Goal: Task Accomplishment & Management: Manage account settings

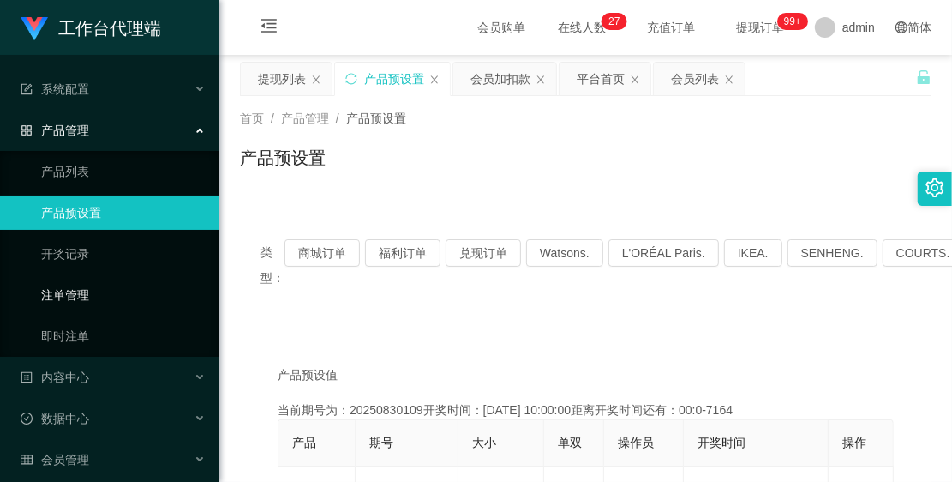
scroll to position [52, 0]
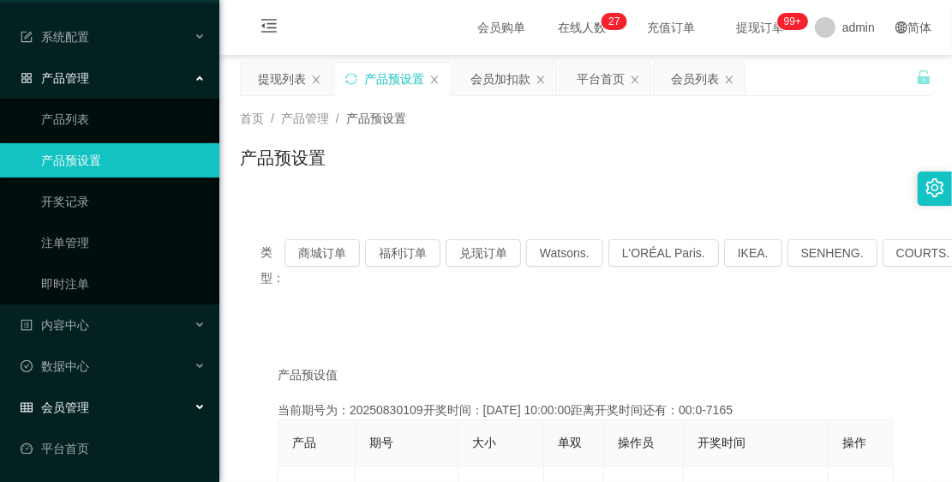
click at [108, 410] on div "会员管理" at bounding box center [109, 407] width 219 height 34
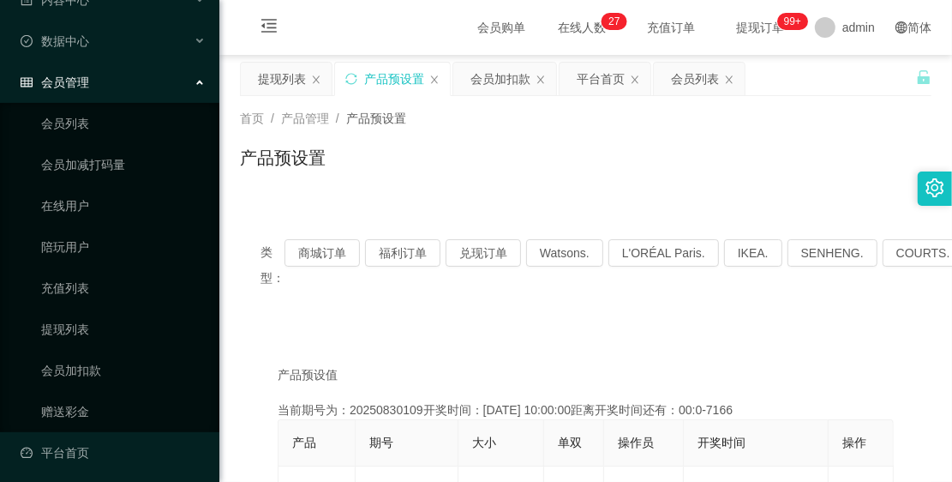
scroll to position [381, 0]
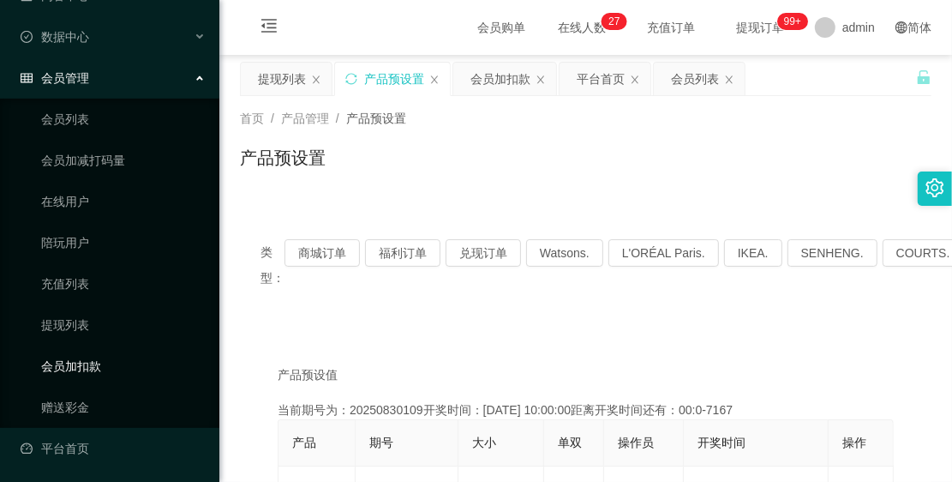
click at [129, 356] on link "会员加扣款" at bounding box center [123, 366] width 165 height 34
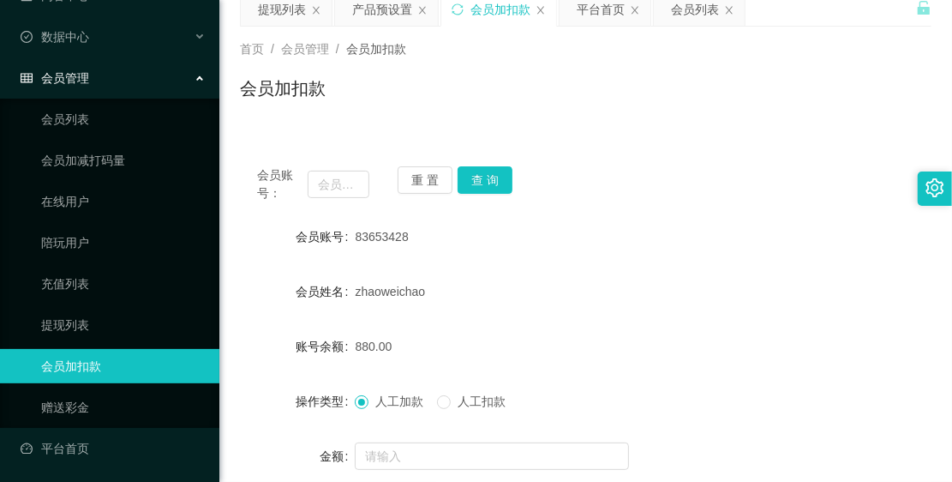
scroll to position [214, 0]
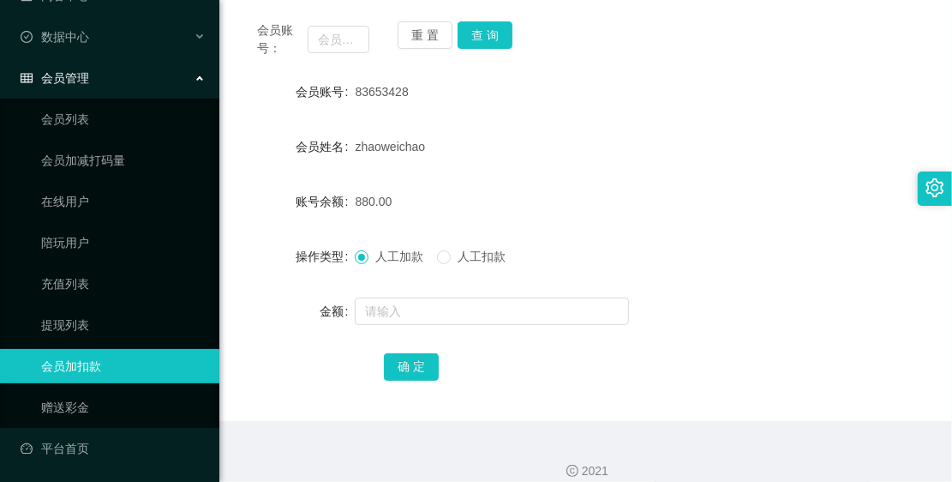
drag, startPoint x: 354, startPoint y: 95, endPoint x: 437, endPoint y: 92, distance: 83.2
click at [437, 92] on div "83653428" at bounding box center [557, 92] width 404 height 34
copy span "83653428"
click at [337, 41] on input "text" at bounding box center [339, 39] width 62 height 27
paste input "83653428"
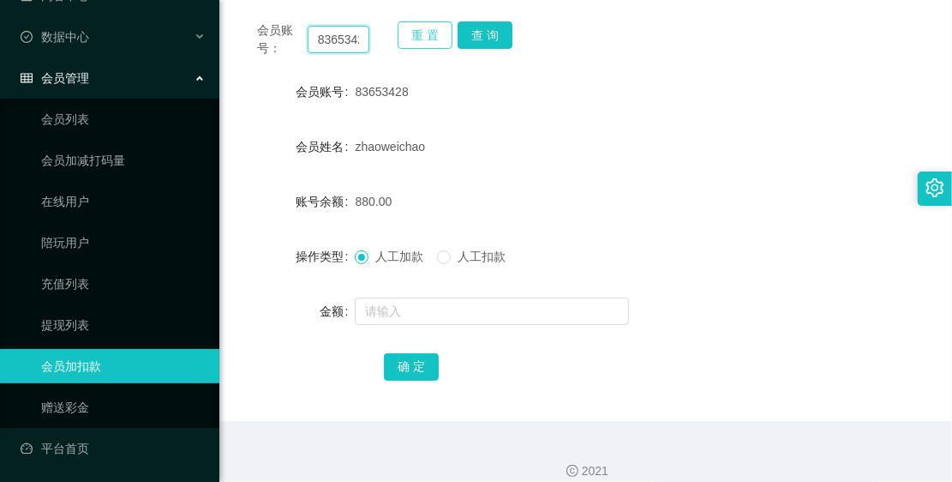
scroll to position [0, 11]
type input "83653428"
click at [473, 36] on button "查 询" at bounding box center [485, 34] width 55 height 27
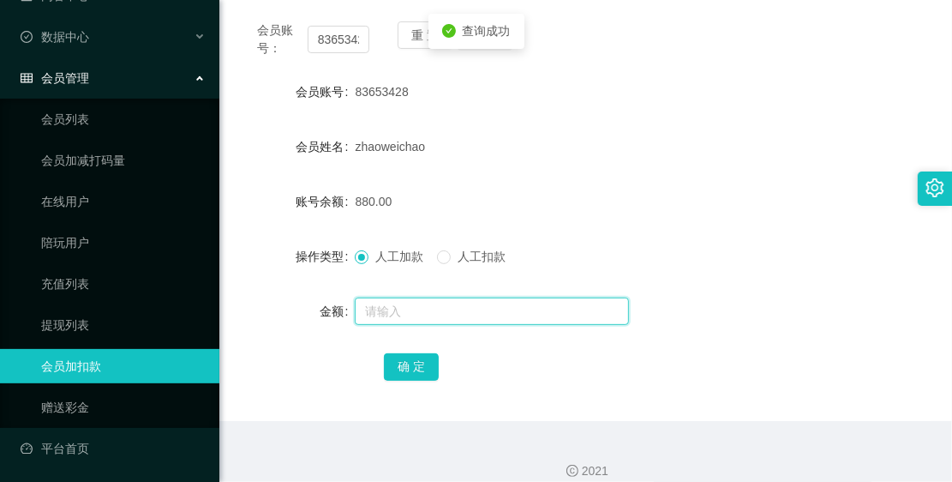
click at [450, 300] on input "text" at bounding box center [492, 310] width 274 height 27
type input "1200"
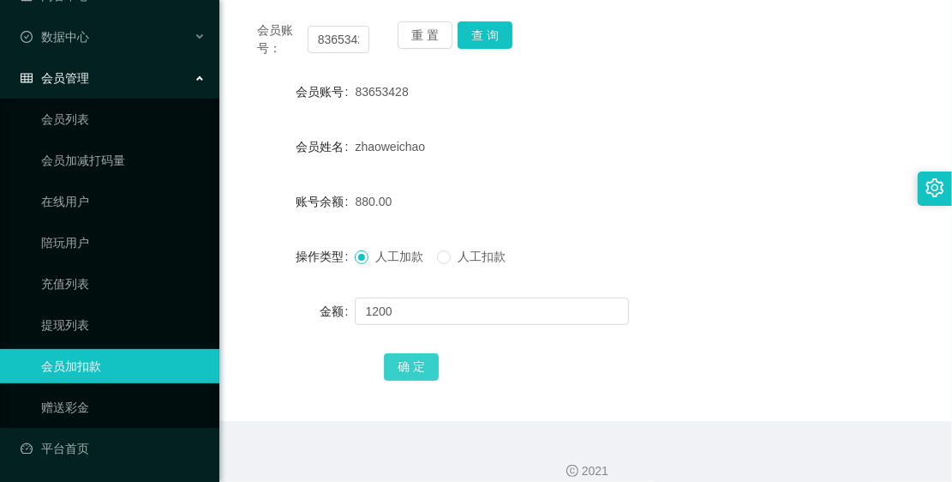
click at [422, 361] on button "确 定" at bounding box center [411, 366] width 55 height 27
click at [544, 197] on div "2080.00" at bounding box center [557, 201] width 404 height 34
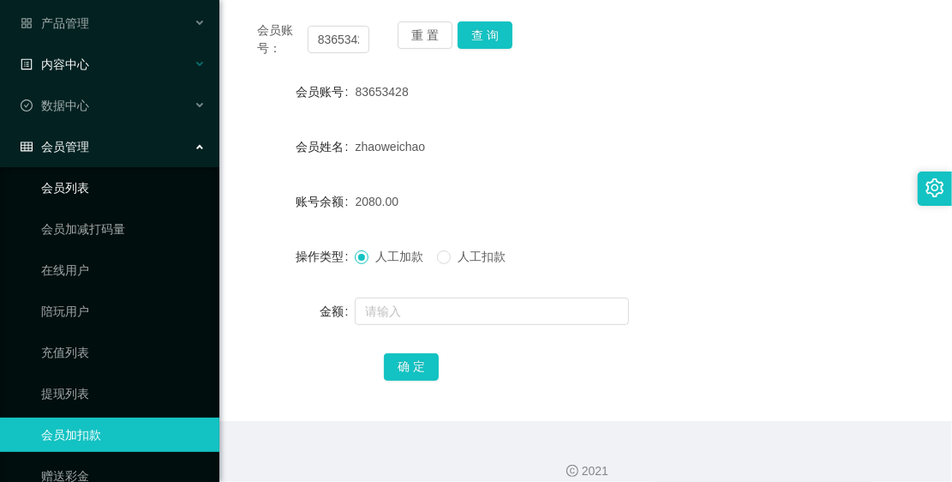
scroll to position [69, 0]
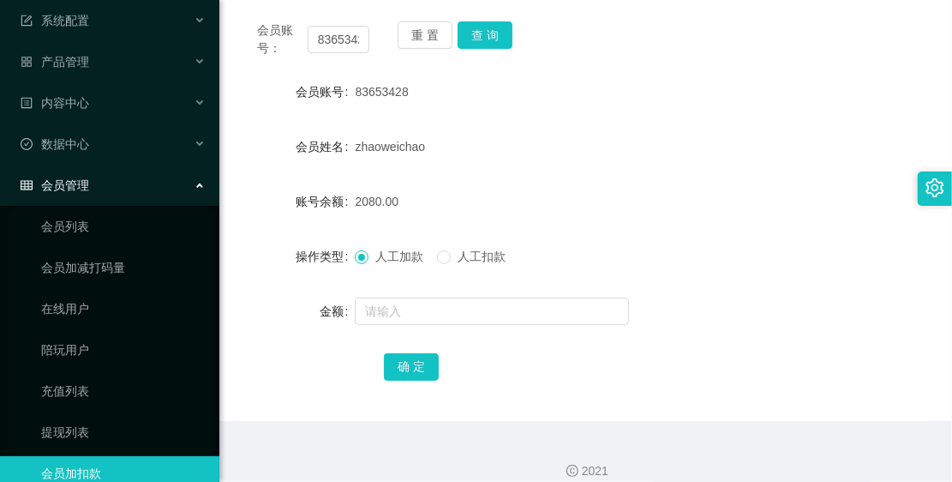
click at [101, 187] on div "会员管理" at bounding box center [109, 185] width 219 height 34
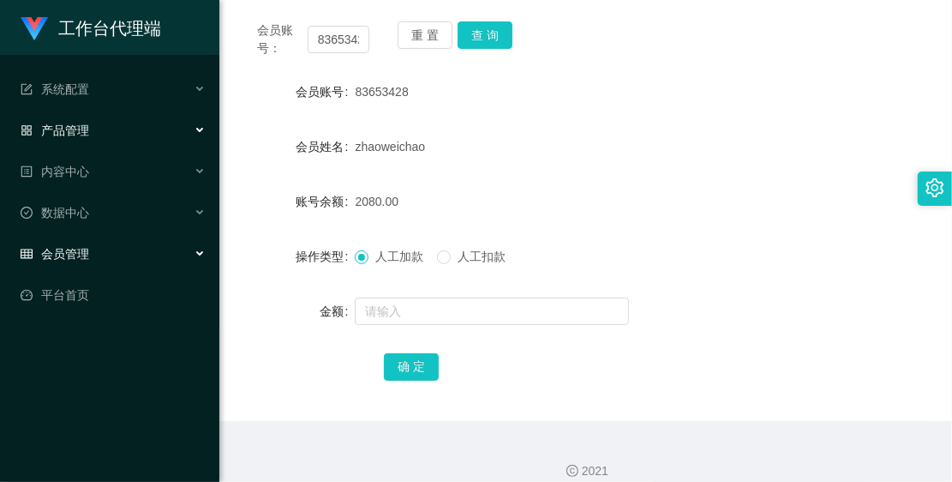
click at [99, 125] on div "产品管理" at bounding box center [109, 130] width 219 height 34
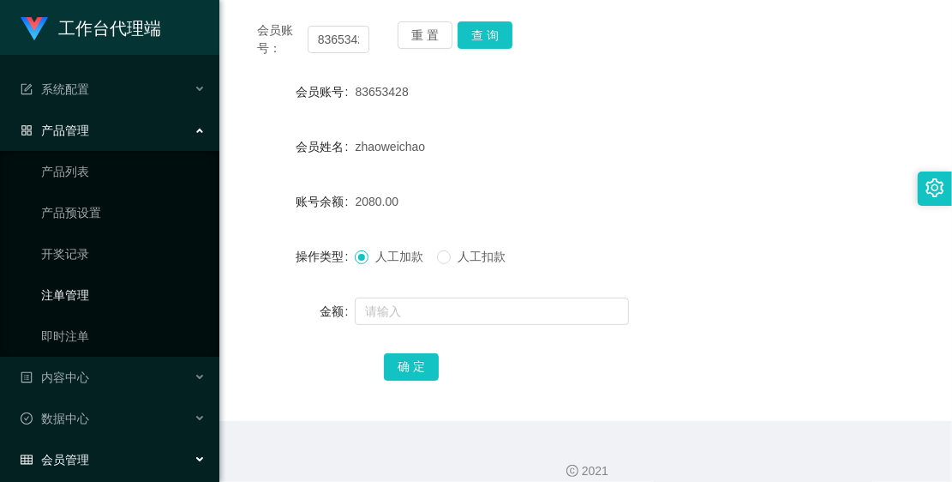
click at [104, 279] on link "注单管理" at bounding box center [123, 295] width 165 height 34
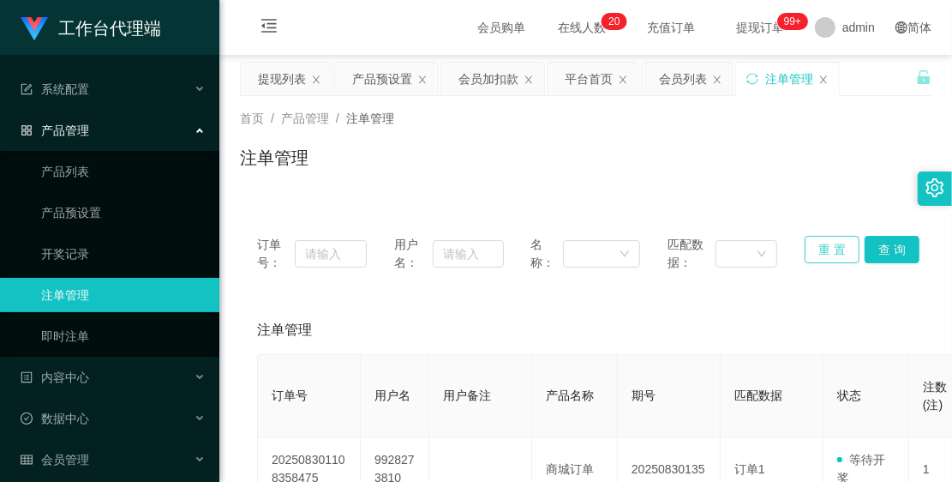
click at [825, 243] on button "重 置" at bounding box center [832, 249] width 55 height 27
click at [865, 243] on button "查 询" at bounding box center [892, 249] width 55 height 27
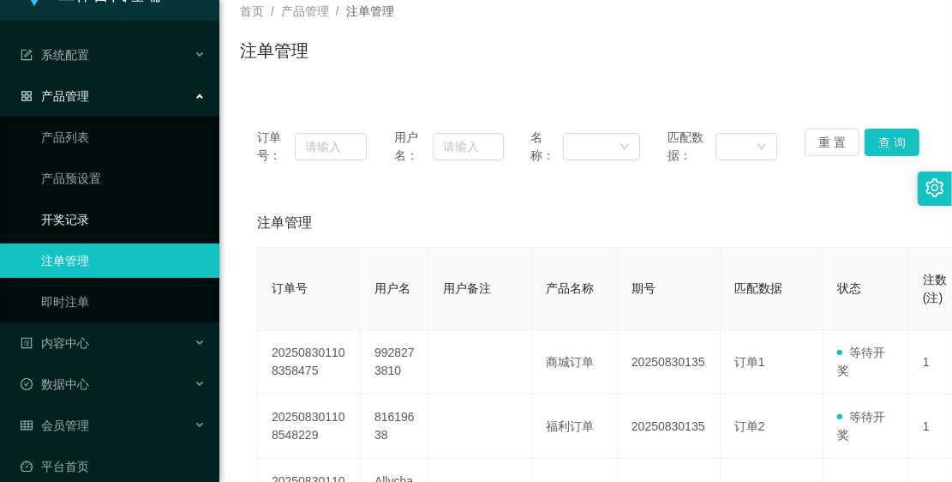
scroll to position [52, 0]
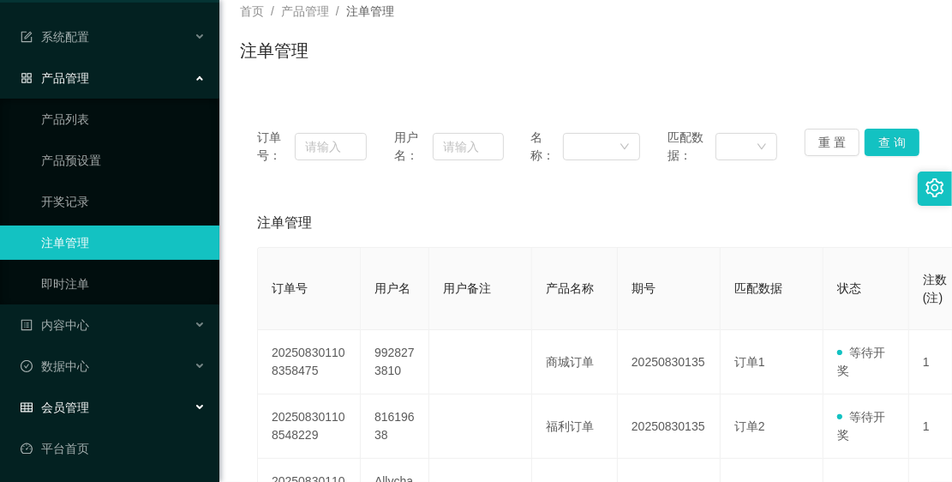
click at [87, 411] on span "会员管理" at bounding box center [55, 407] width 69 height 14
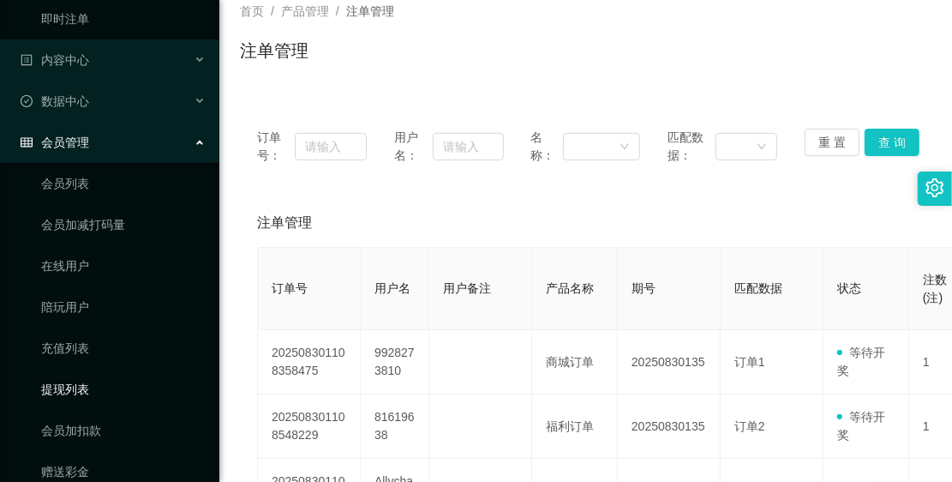
scroll to position [381, 0]
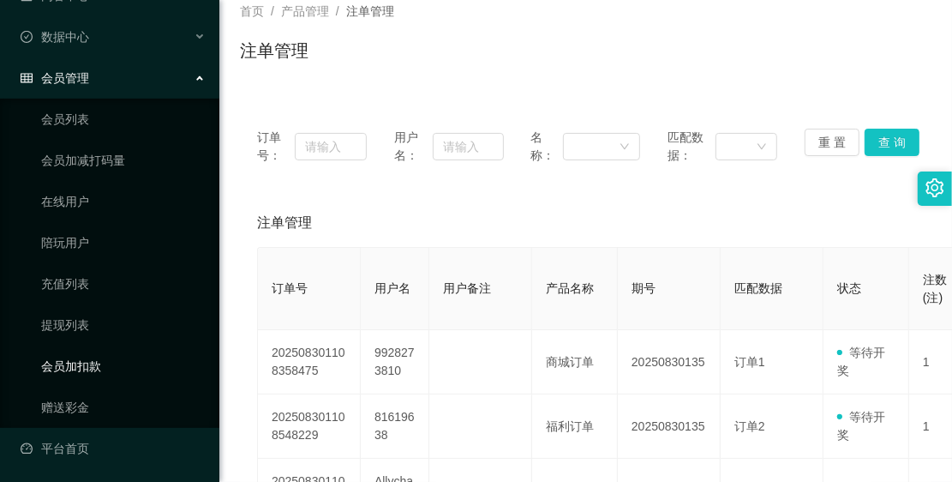
click at [111, 369] on link "会员加扣款" at bounding box center [123, 366] width 165 height 34
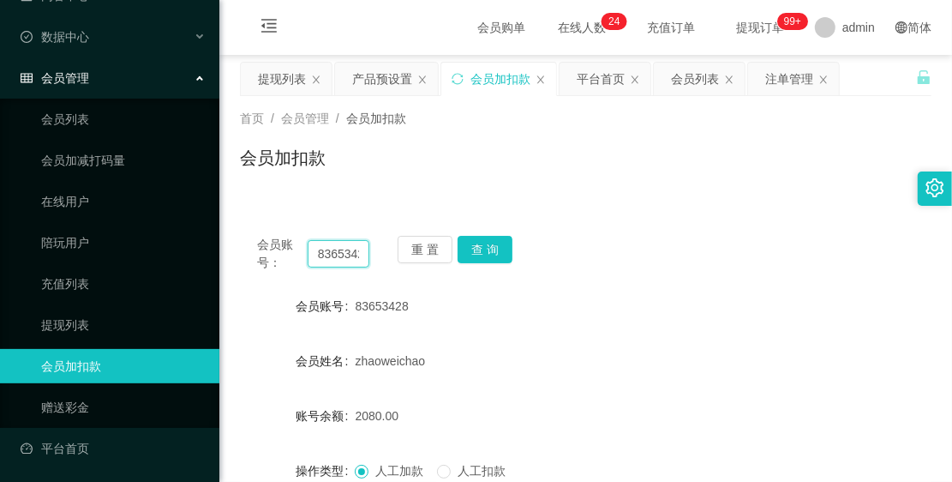
scroll to position [0, 11]
drag, startPoint x: 315, startPoint y: 251, endPoint x: 397, endPoint y: 290, distance: 90.1
click at [397, 290] on div "会员账号： 83653428 重 置 查 询 会员账号 83653428 会员姓名 [PERSON_NAME] 账号余额 2080.00 操作类型 人工加款 …" at bounding box center [586, 427] width 692 height 417
click at [97, 80] on div "会员管理" at bounding box center [109, 78] width 219 height 34
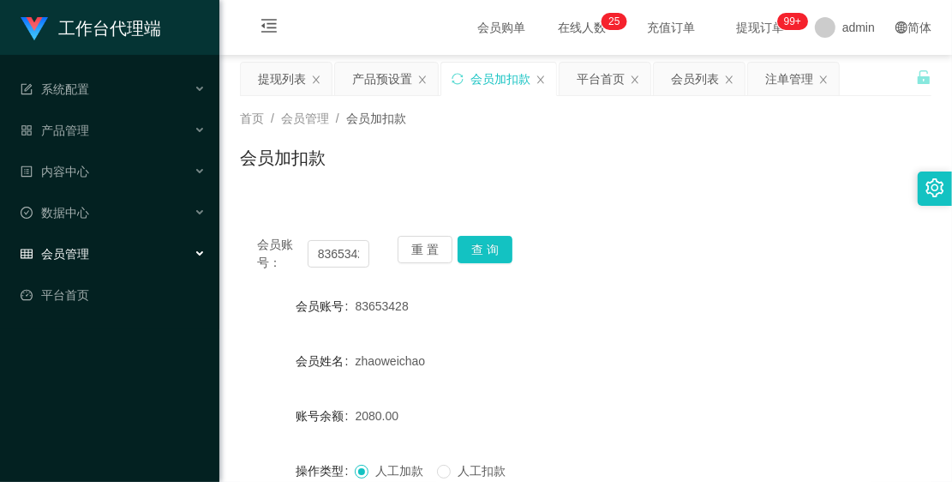
scroll to position [0, 0]
click at [103, 121] on div "产品管理" at bounding box center [109, 130] width 219 height 34
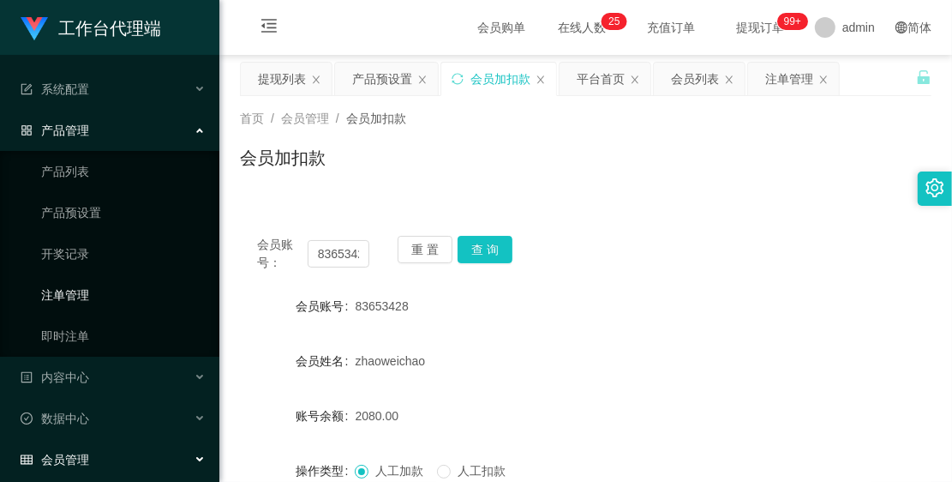
click at [112, 294] on link "注单管理" at bounding box center [123, 295] width 165 height 34
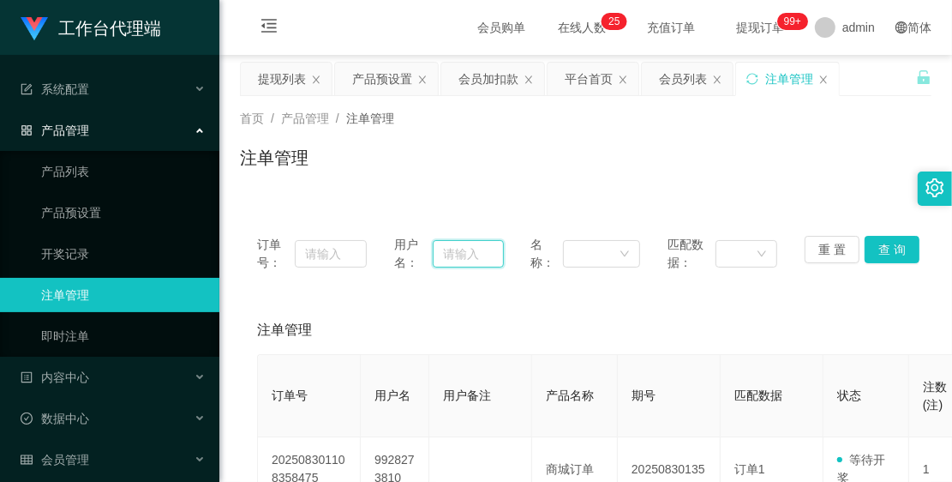
click at [460, 250] on input "text" at bounding box center [468, 253] width 71 height 27
paste input "83653428"
type input "83653428"
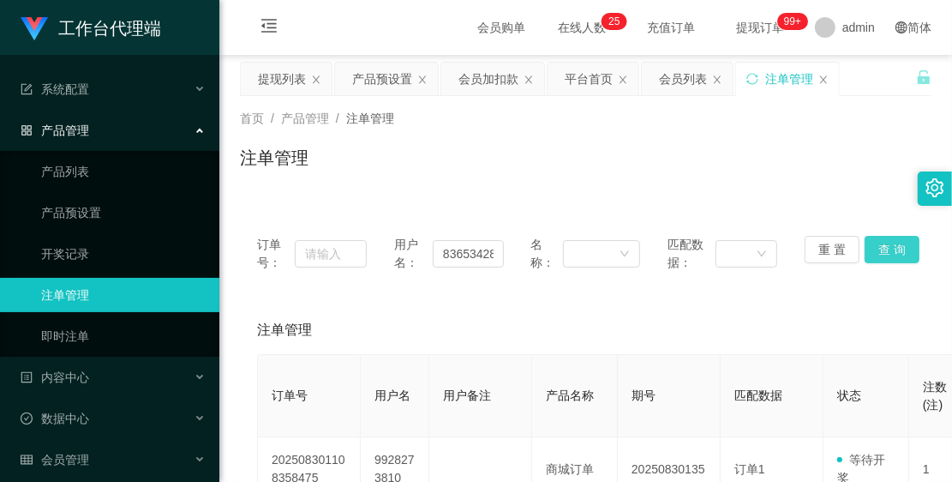
click at [867, 258] on button "查 询" at bounding box center [892, 249] width 55 height 27
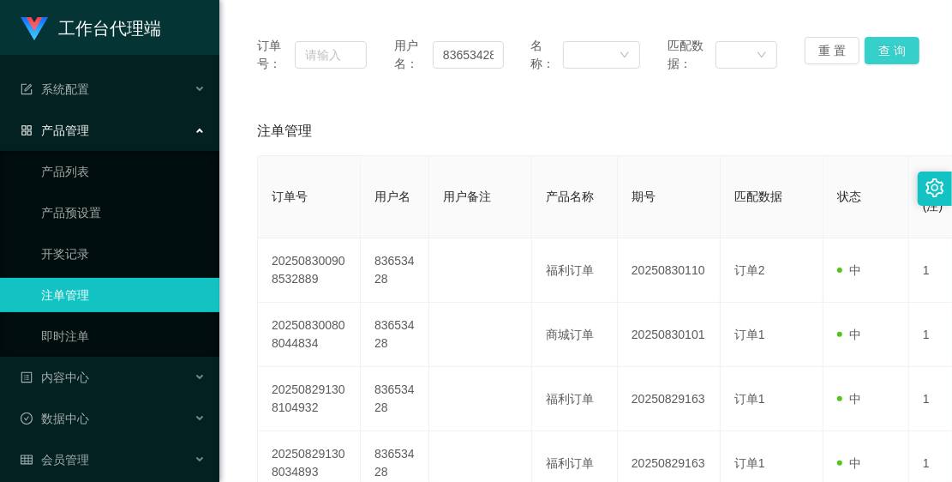
scroll to position [107, 0]
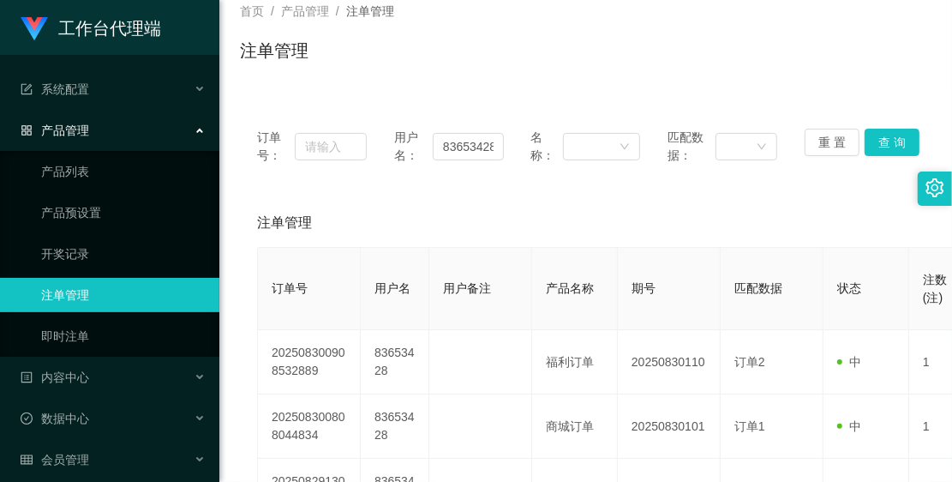
click at [77, 123] on span "产品管理" at bounding box center [55, 130] width 69 height 14
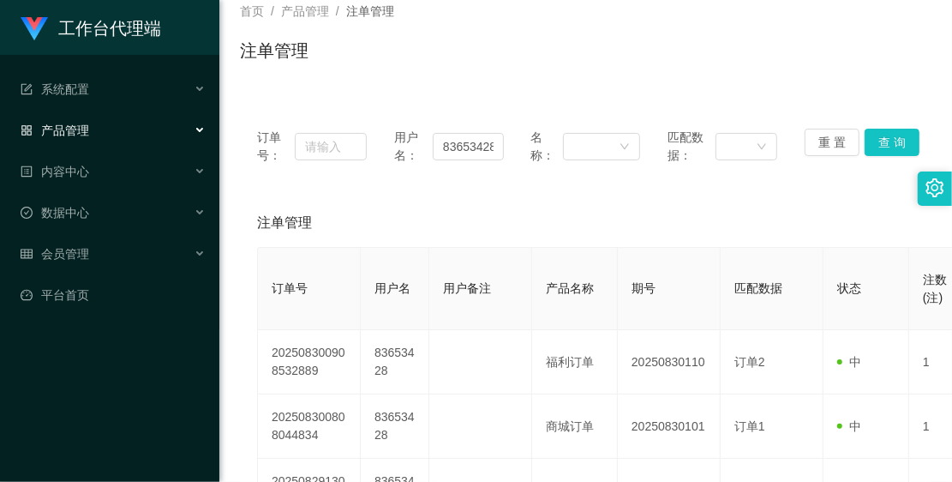
click at [90, 121] on div "产品管理" at bounding box center [109, 130] width 219 height 34
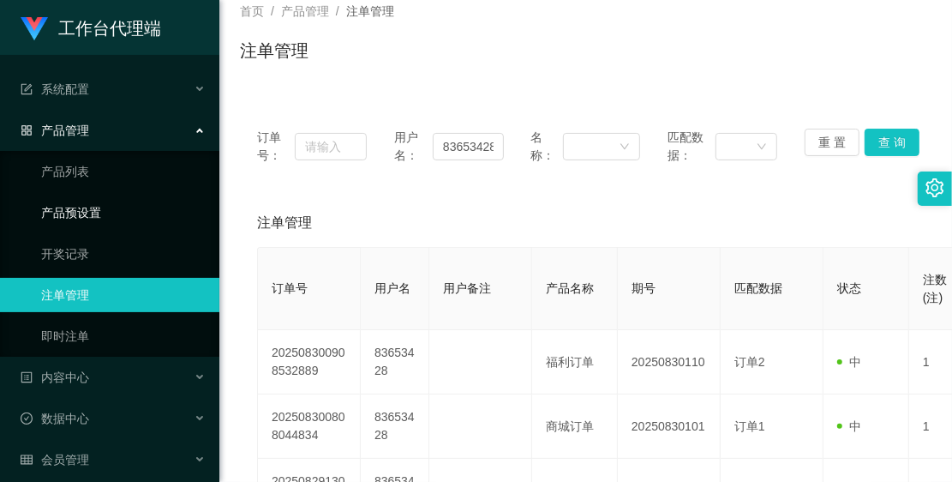
click at [99, 200] on link "产品预设置" at bounding box center [123, 212] width 165 height 34
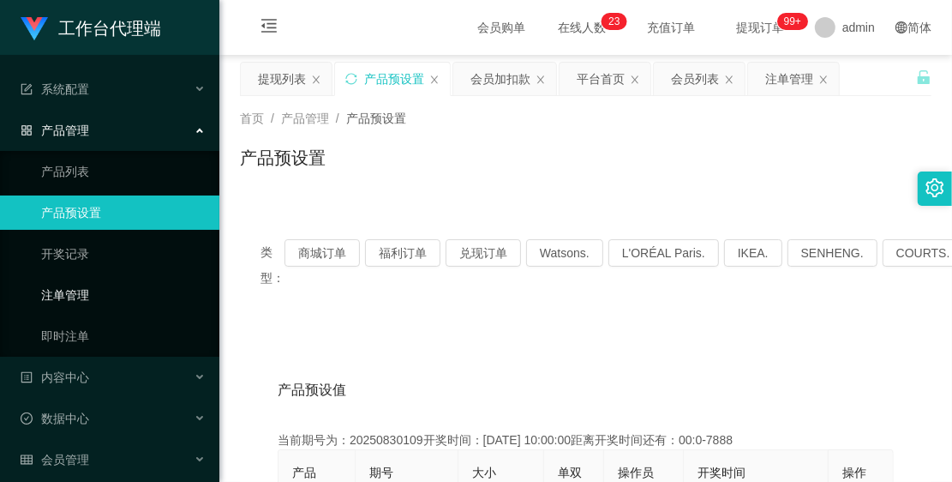
click at [108, 279] on link "注单管理" at bounding box center [123, 295] width 165 height 34
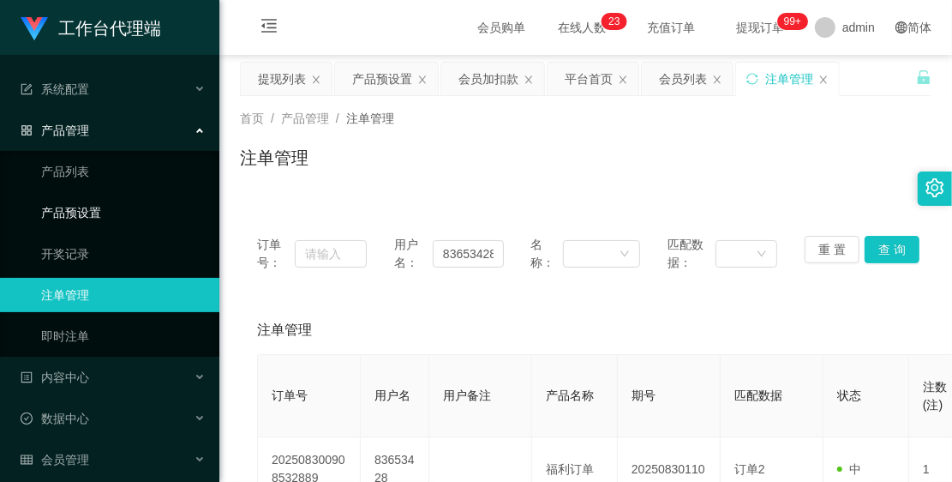
click at [112, 197] on link "产品预设置" at bounding box center [123, 212] width 165 height 34
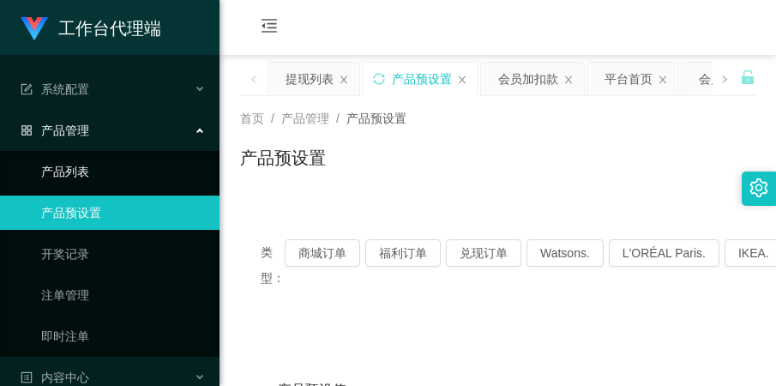
scroll to position [107, 0]
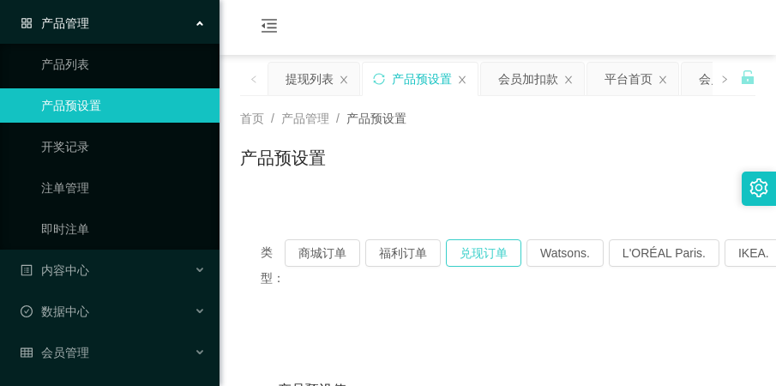
click at [485, 249] on button "兑现订单" at bounding box center [483, 252] width 75 height 27
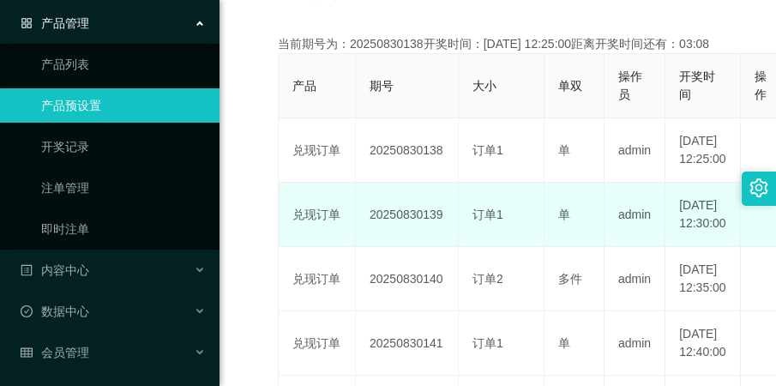
scroll to position [429, 0]
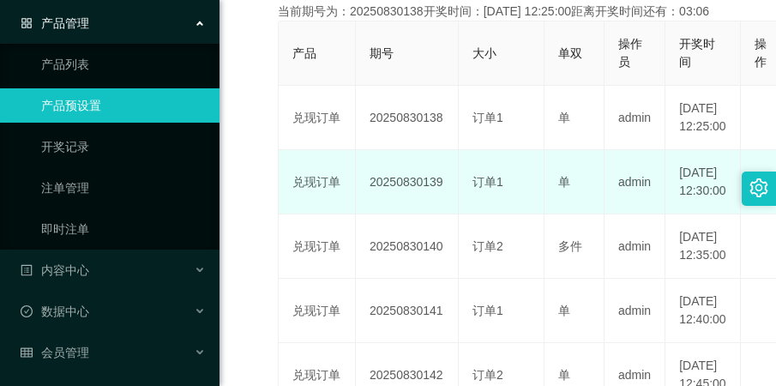
drag, startPoint x: 366, startPoint y: 221, endPoint x: 446, endPoint y: 230, distance: 80.2
click at [446, 214] on td "20250830139" at bounding box center [407, 182] width 103 height 64
copy td "20250830139"
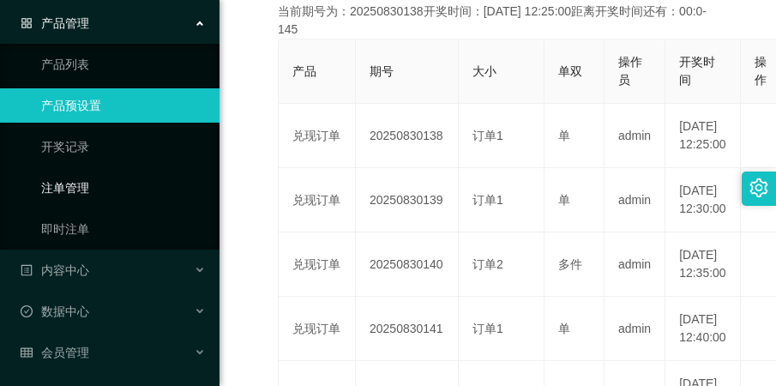
click at [91, 177] on link "注单管理" at bounding box center [123, 188] width 165 height 34
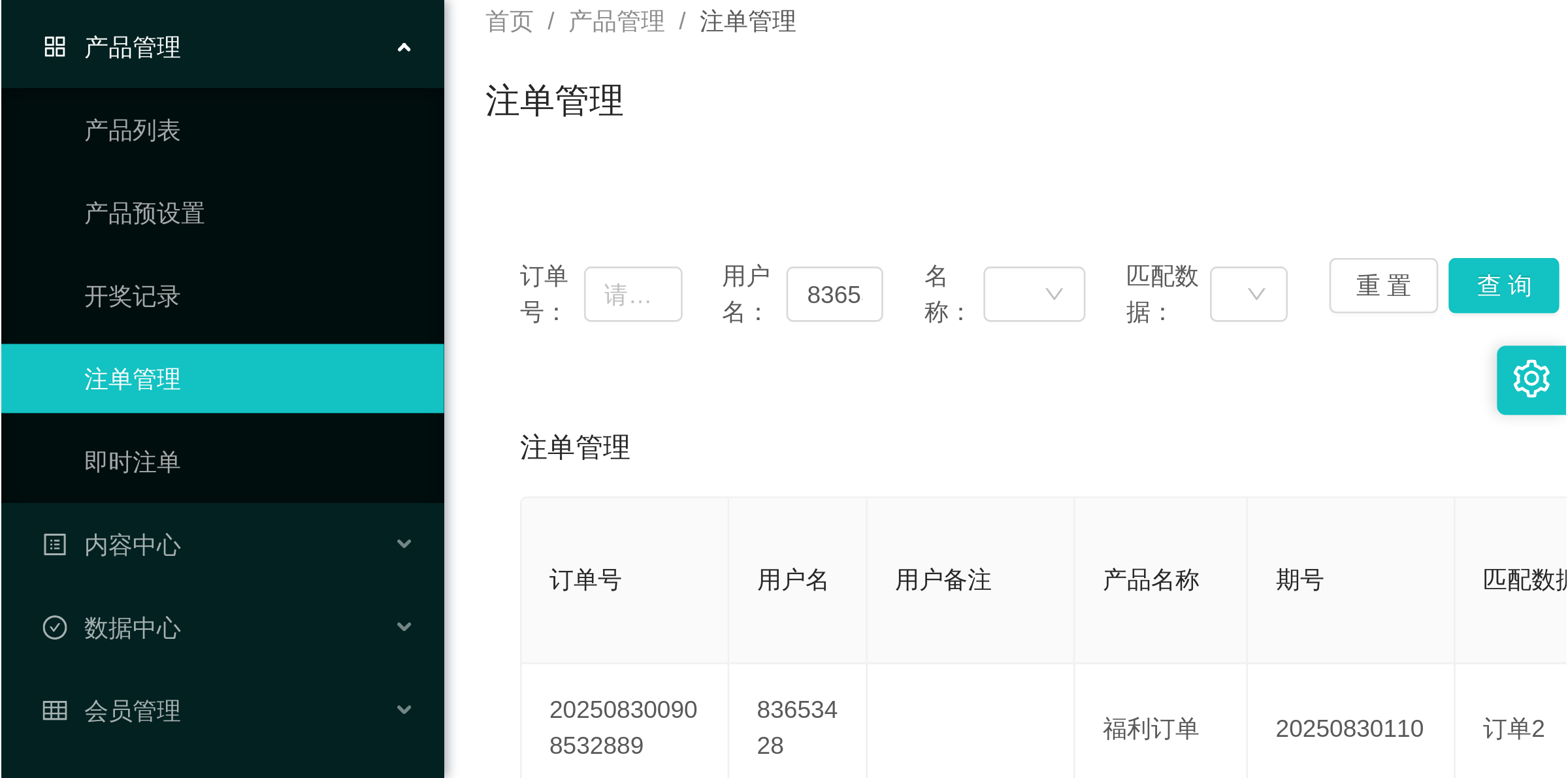
scroll to position [82, 0]
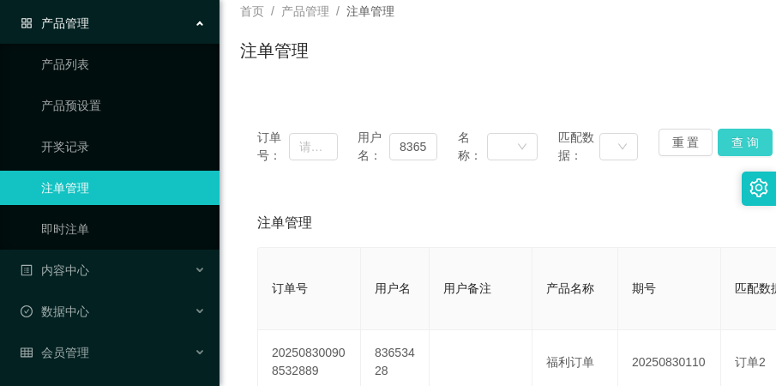
click at [717, 144] on button "查 询" at bounding box center [744, 142] width 55 height 27
click at [687, 143] on button "重 置" at bounding box center [685, 142] width 55 height 27
click at [731, 140] on button "查 询" at bounding box center [744, 142] width 55 height 27
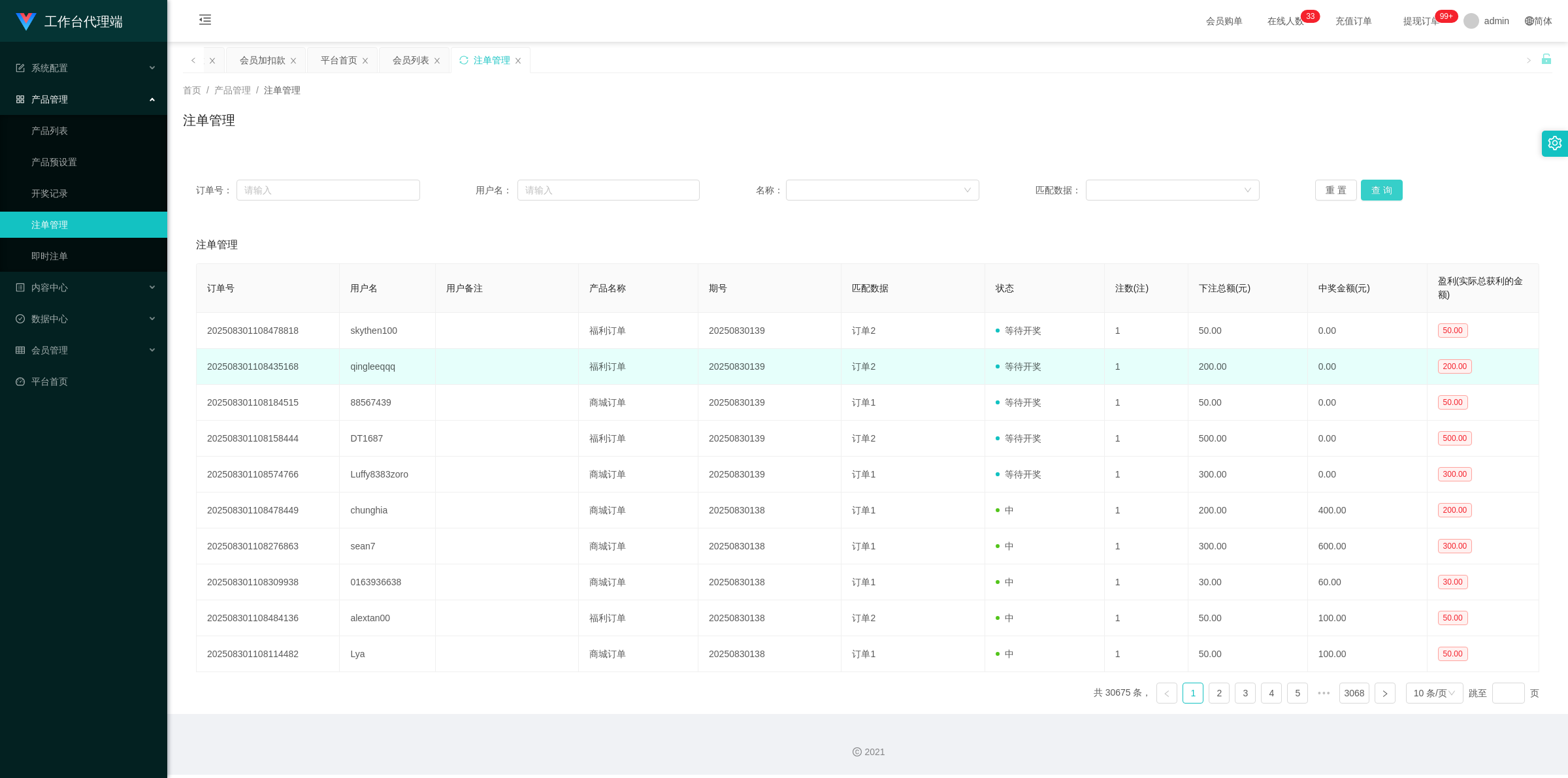
scroll to position [0, 0]
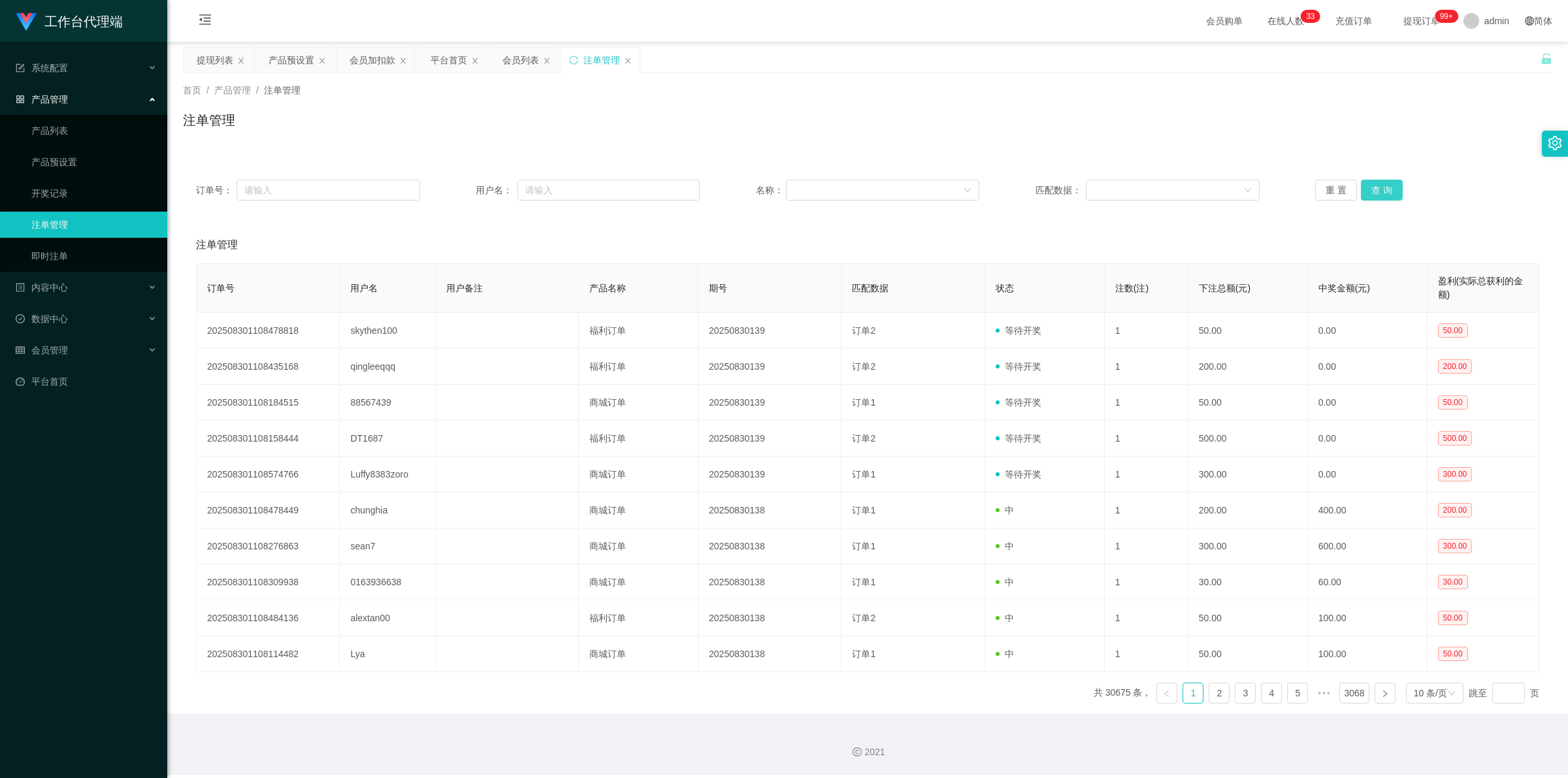
click at [725, 187] on button "查 询" at bounding box center [1381, 190] width 42 height 21
click at [725, 180] on button "重 置" at bounding box center [1336, 190] width 42 height 21
click at [725, 187] on button "查 询" at bounding box center [1381, 190] width 42 height 21
click at [100, 200] on link "开奖记录" at bounding box center [94, 194] width 126 height 26
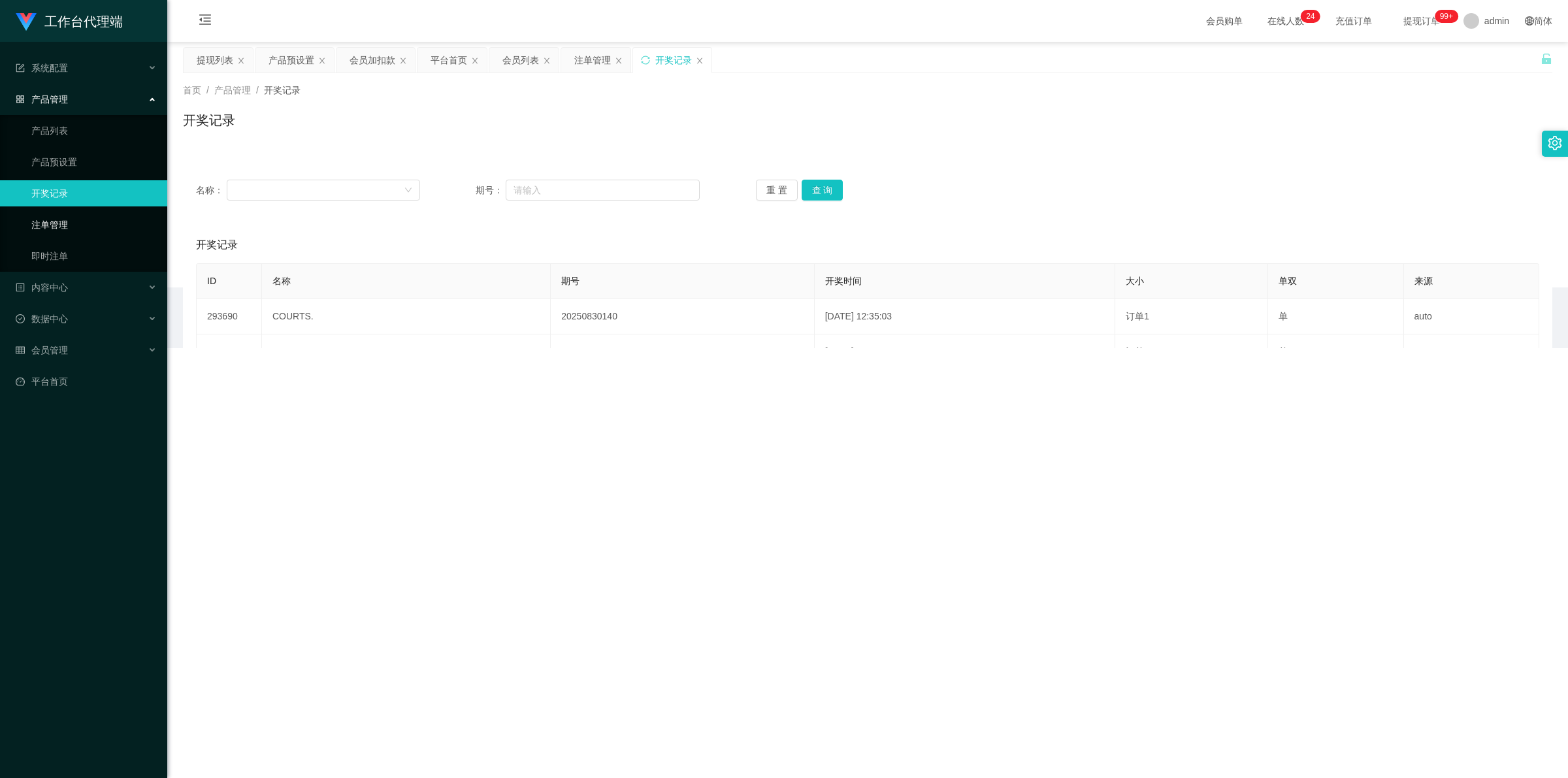
click at [92, 223] on link "注单管理" at bounding box center [94, 225] width 126 height 26
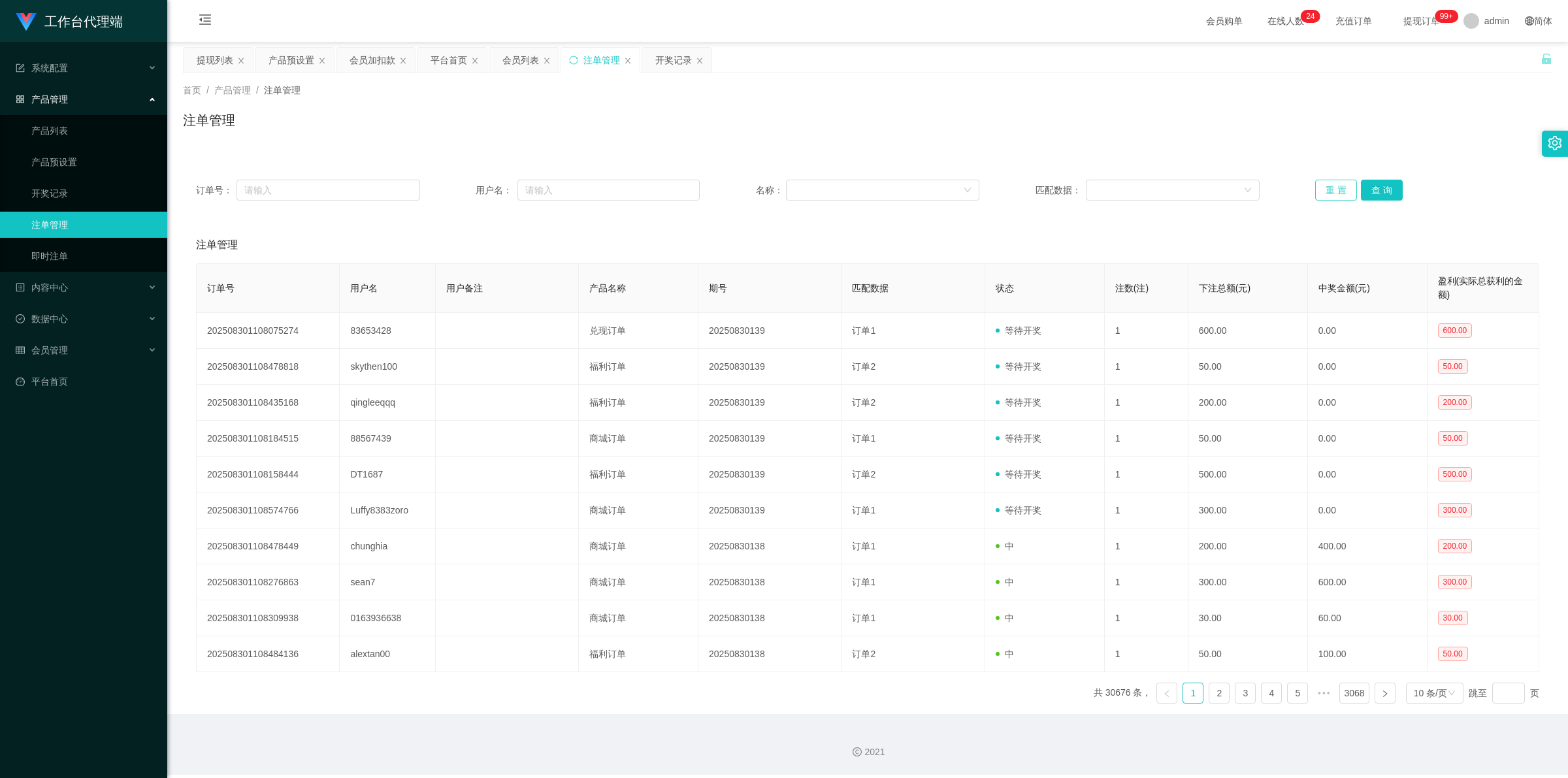
drag, startPoint x: 1323, startPoint y: 191, endPoint x: 1360, endPoint y: 201, distance: 38.3
click at [725, 191] on button "重 置" at bounding box center [1336, 190] width 42 height 21
click at [725, 194] on button "查 询" at bounding box center [1381, 190] width 42 height 21
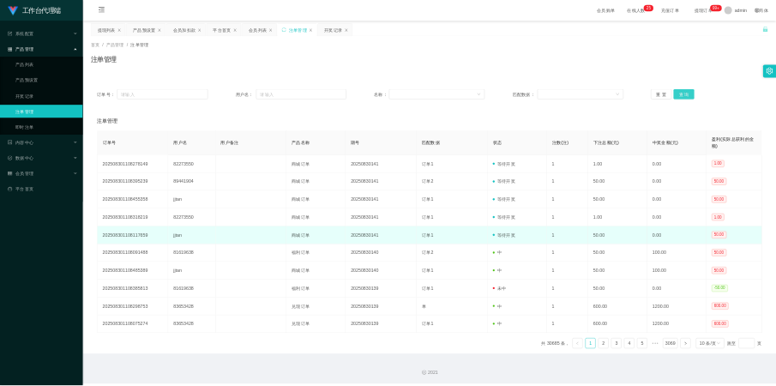
scroll to position [2, 0]
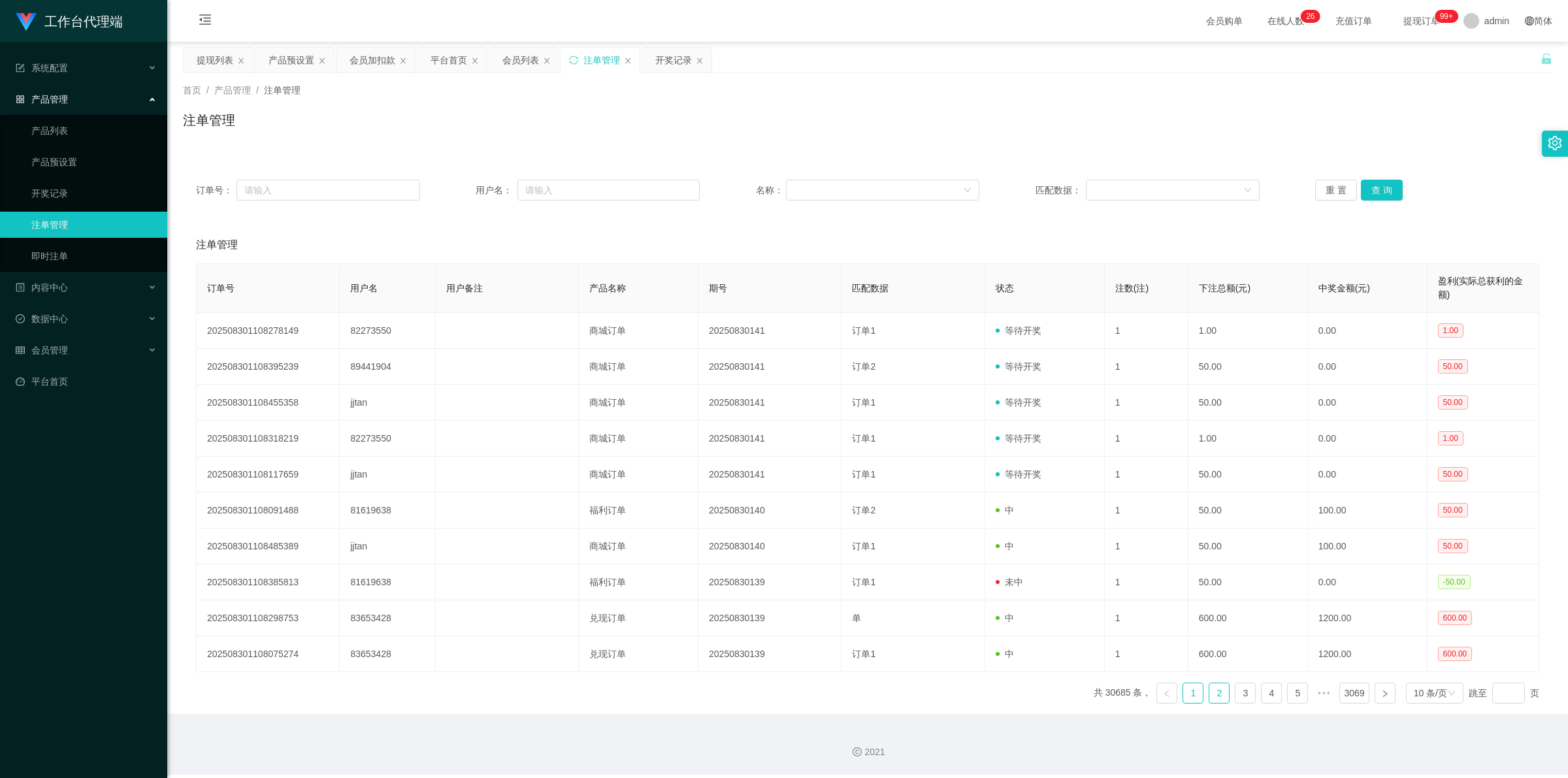
click at [725, 367] on link "2" at bounding box center [1219, 693] width 20 height 20
drag, startPoint x: 1175, startPoint y: 693, endPoint x: 1186, endPoint y: 684, distance: 14.2
click at [725, 367] on link "1" at bounding box center [1193, 693] width 20 height 20
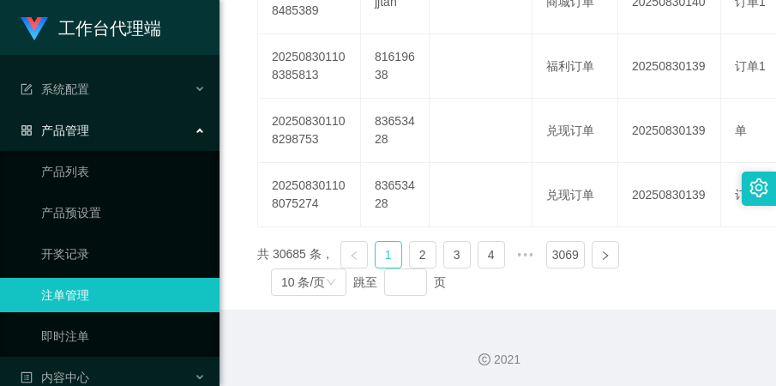
scroll to position [859, 0]
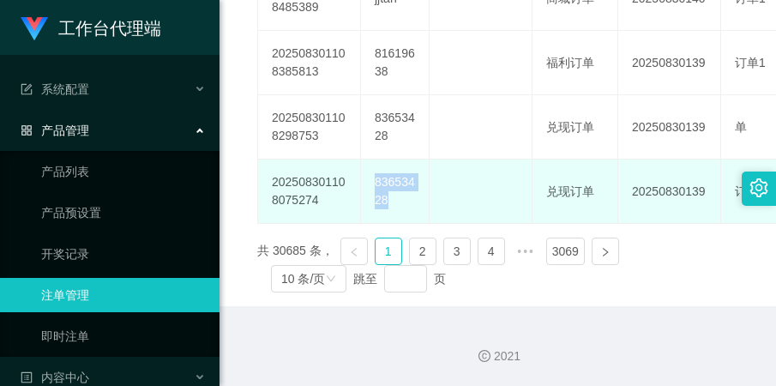
drag, startPoint x: 370, startPoint y: 176, endPoint x: 390, endPoint y: 197, distance: 29.1
click at [390, 197] on td "83653428" at bounding box center [395, 191] width 69 height 64
copy td "83653428"
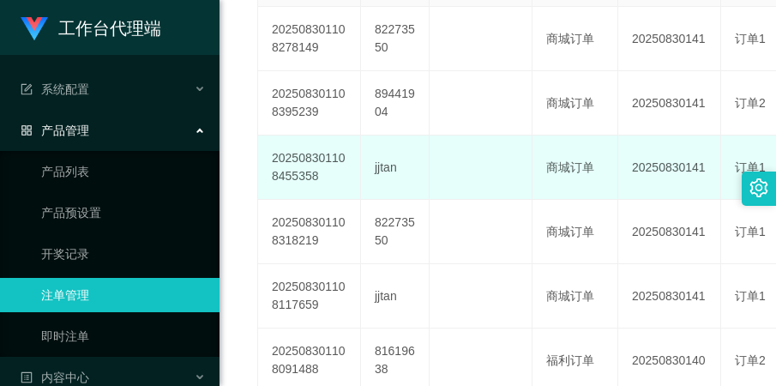
scroll to position [2, 0]
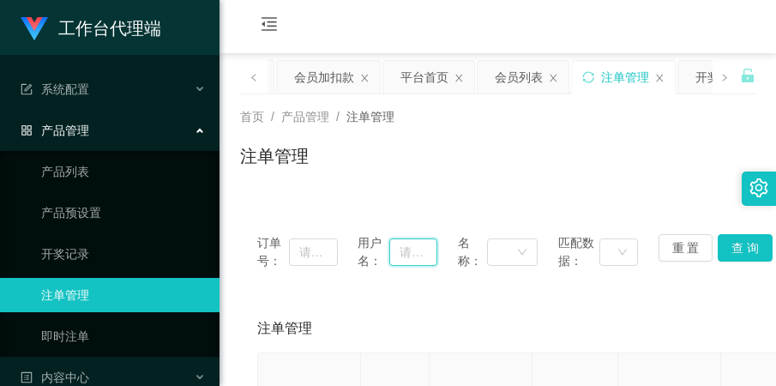
click at [392, 246] on input "text" at bounding box center [413, 251] width 48 height 27
paste input "83653428"
type input "83653428"
click at [730, 244] on button "查 询" at bounding box center [744, 247] width 55 height 27
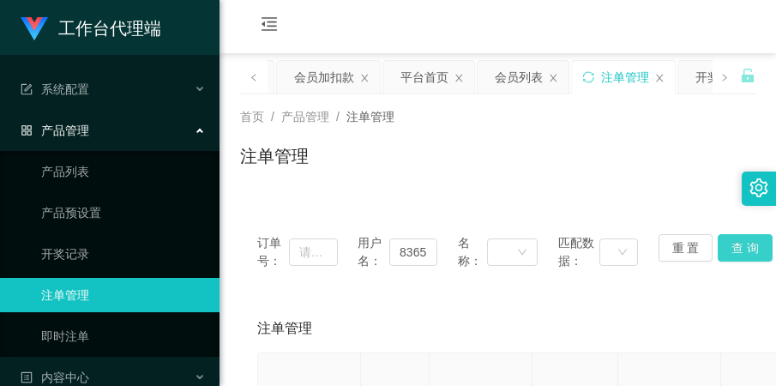
scroll to position [0, 0]
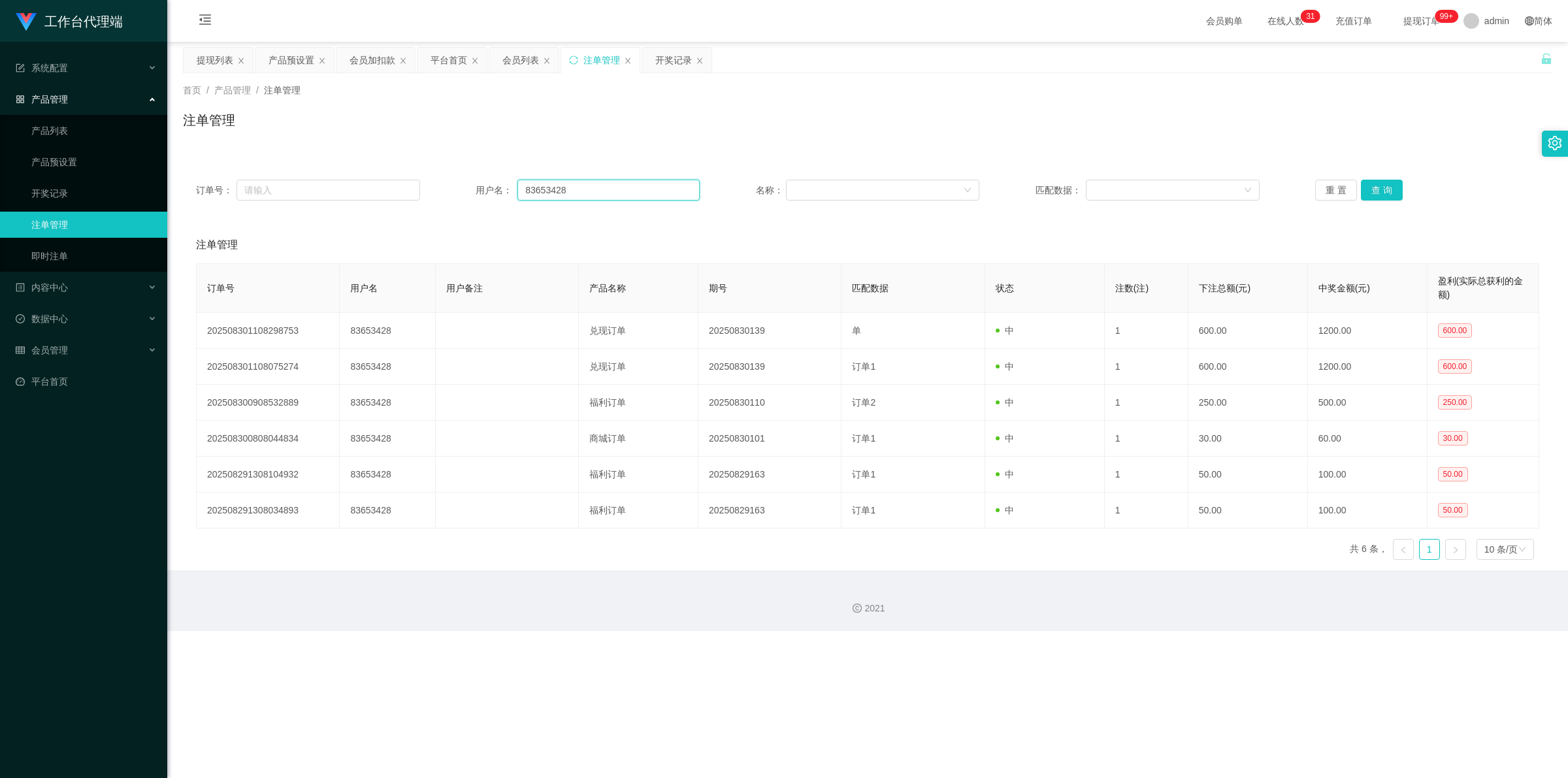
drag, startPoint x: 520, startPoint y: 184, endPoint x: 582, endPoint y: 184, distance: 62.0
click at [582, 184] on input "83653428" at bounding box center [608, 190] width 182 height 21
click at [88, 347] on div "会员管理" at bounding box center [83, 350] width 167 height 26
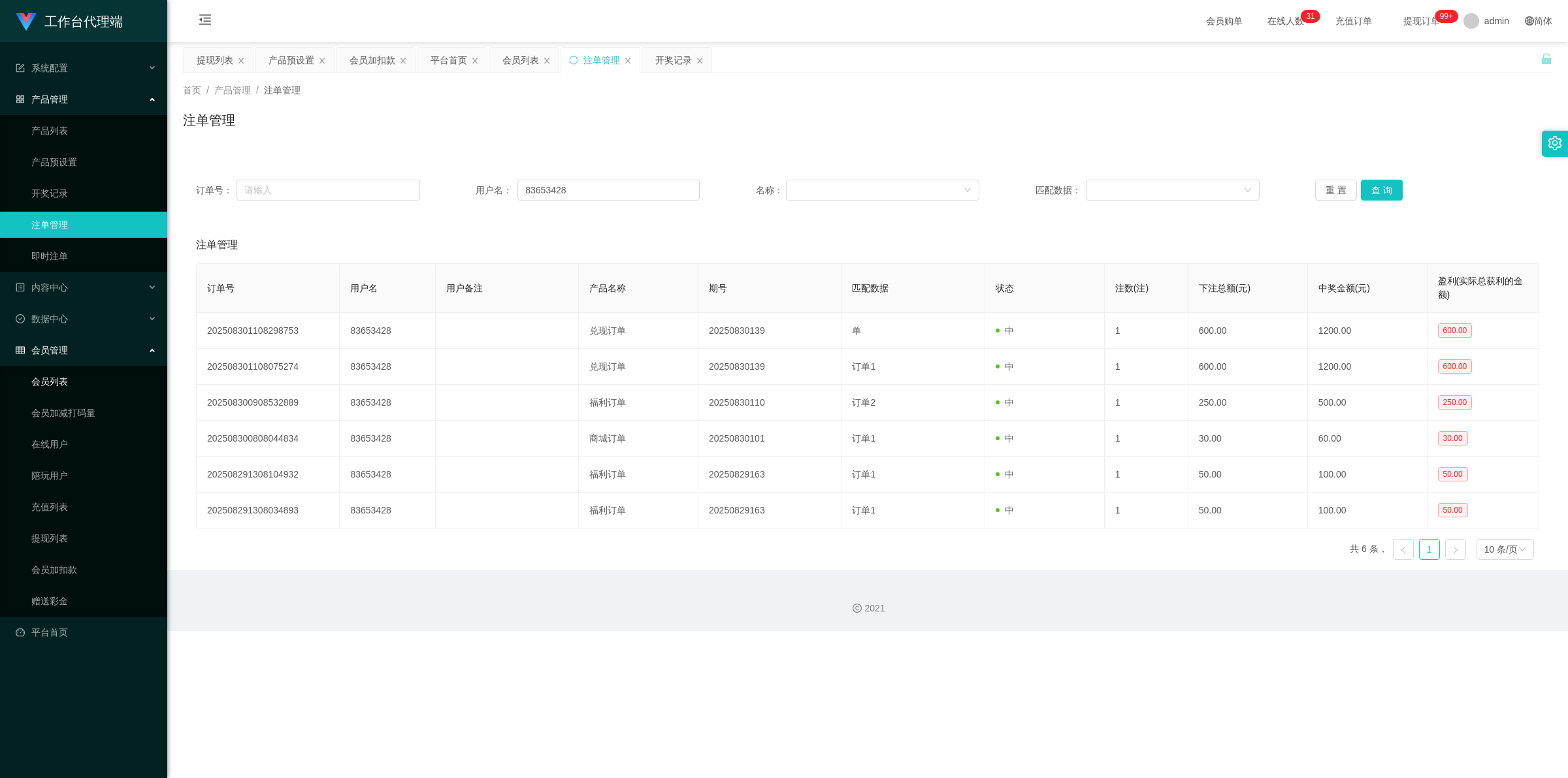
click at [93, 367] on link "会员列表" at bounding box center [94, 381] width 126 height 26
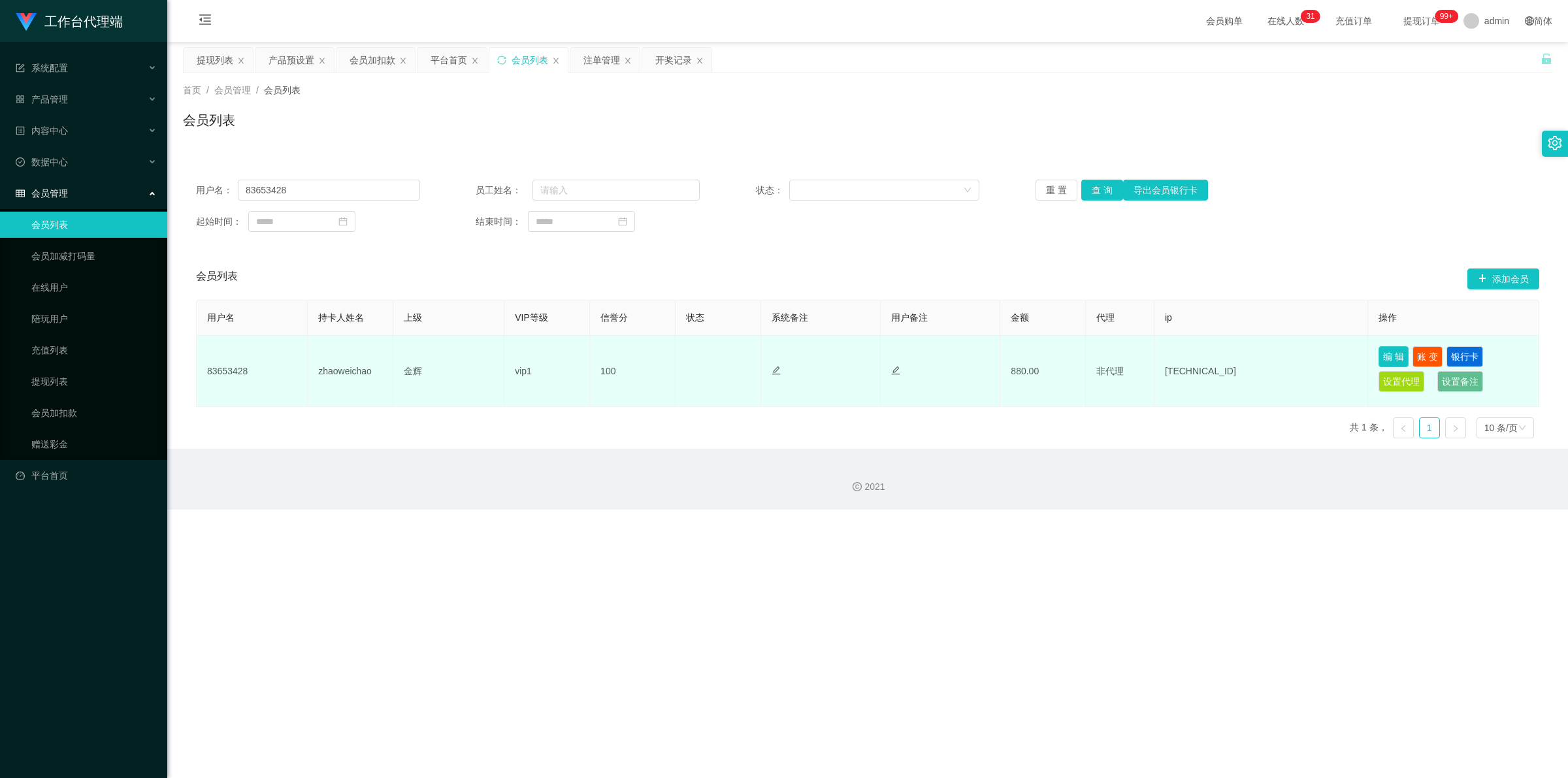
click at [725, 350] on button "编 辑" at bounding box center [1393, 356] width 30 height 21
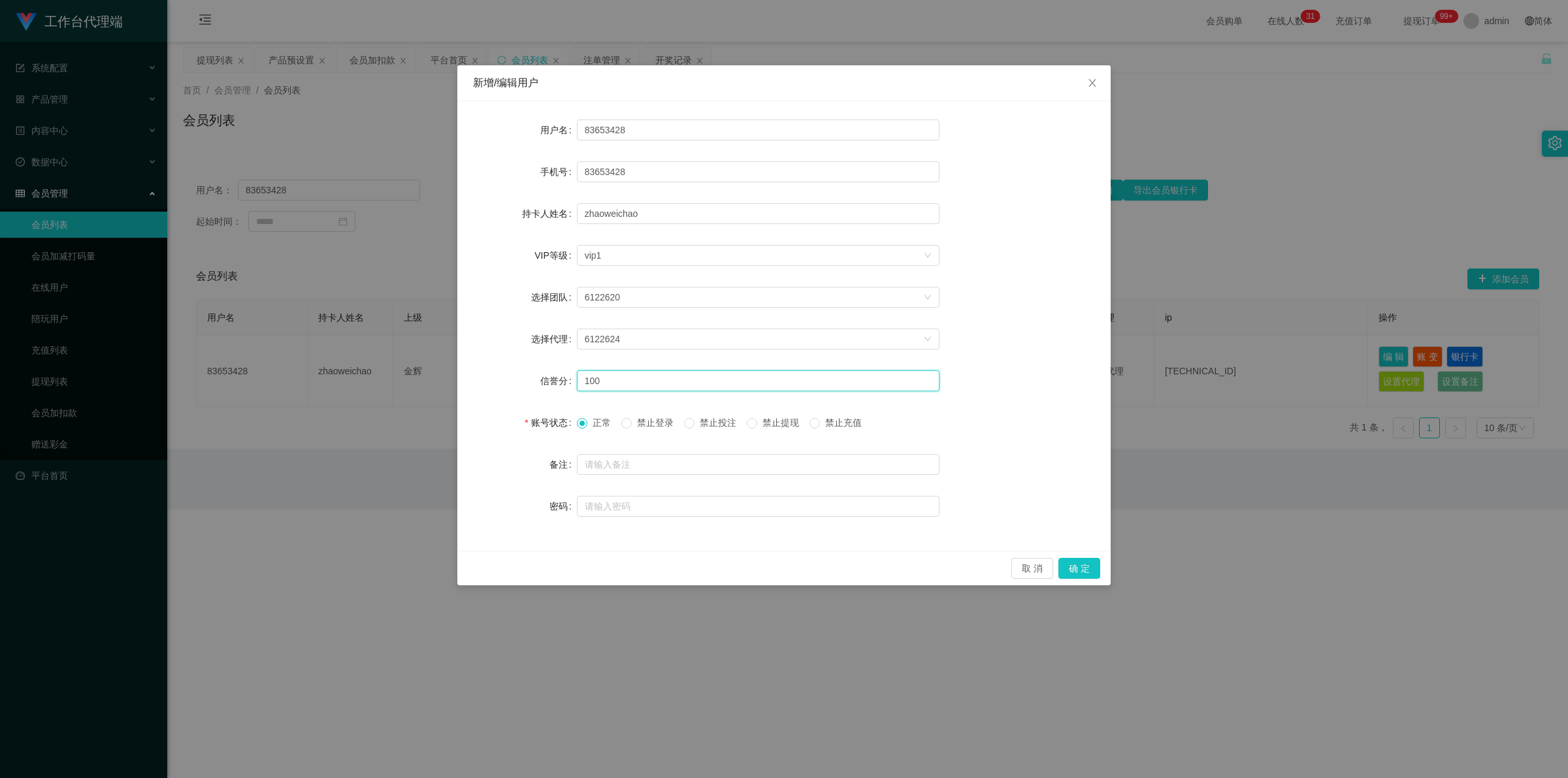
click at [610, 367] on input "100" at bounding box center [758, 380] width 363 height 21
click at [725, 89] on span "Close" at bounding box center [1092, 84] width 37 height 37
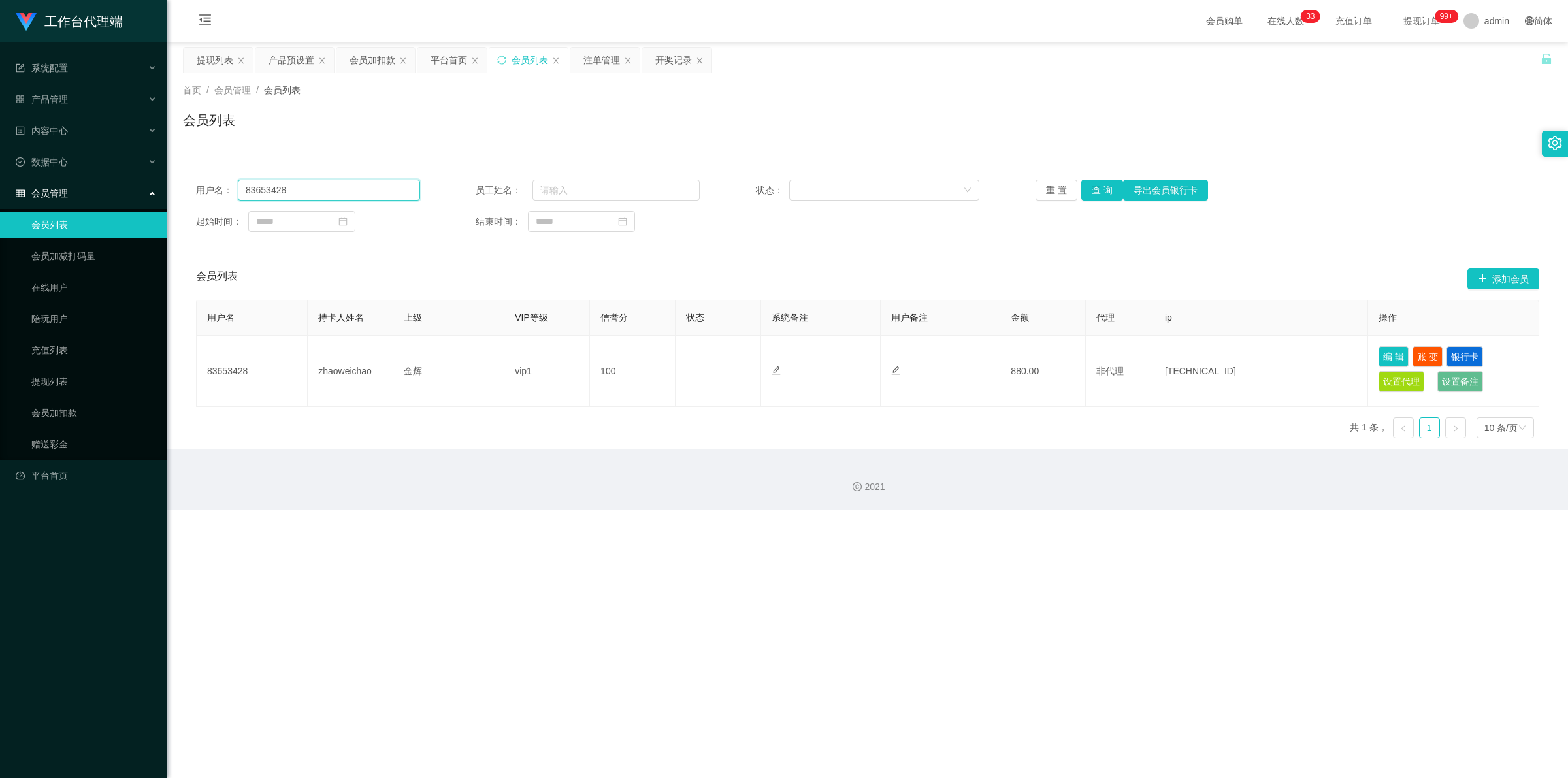
drag, startPoint x: 370, startPoint y: 194, endPoint x: 239, endPoint y: 194, distance: 131.0
click at [239, 194] on input "83653428" at bounding box center [329, 190] width 182 height 21
click at [725, 187] on button "重 置" at bounding box center [1056, 190] width 42 height 21
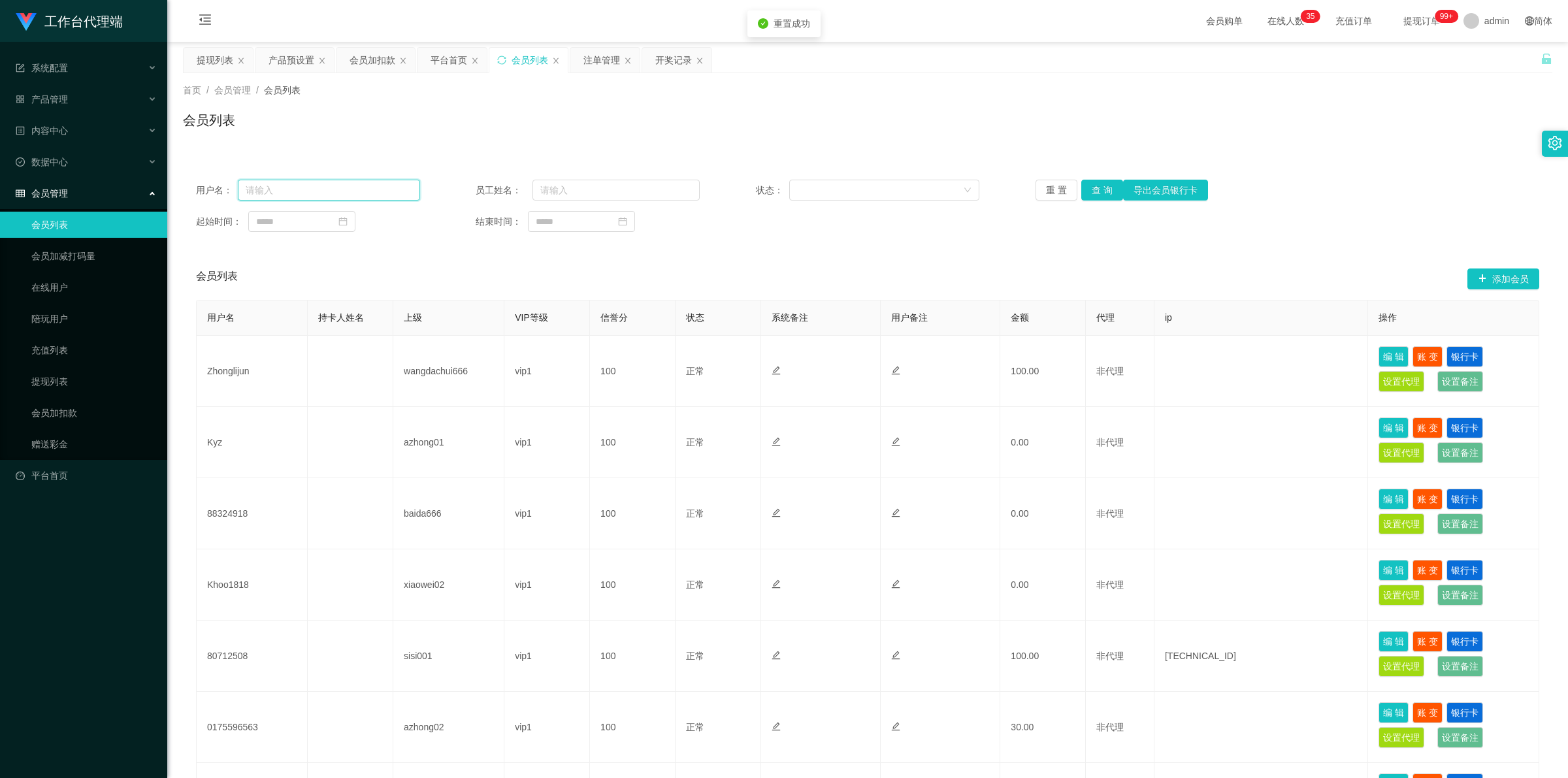
click at [315, 187] on input "text" at bounding box center [329, 190] width 182 height 21
paste input "83653428"
type input "83653428"
click at [725, 187] on button "查 询" at bounding box center [1101, 190] width 42 height 21
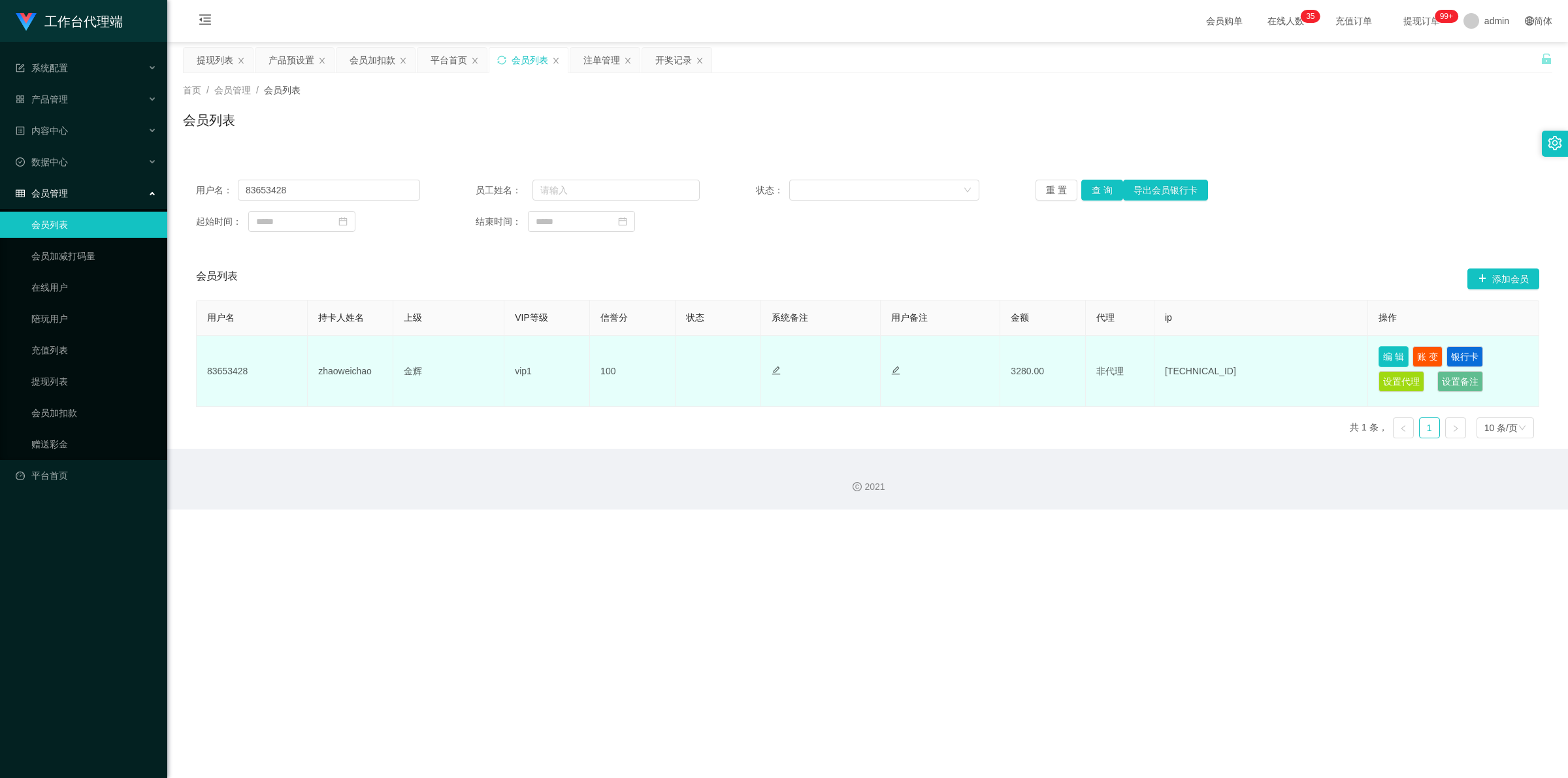
click at [725, 347] on button "编 辑" at bounding box center [1393, 356] width 30 height 21
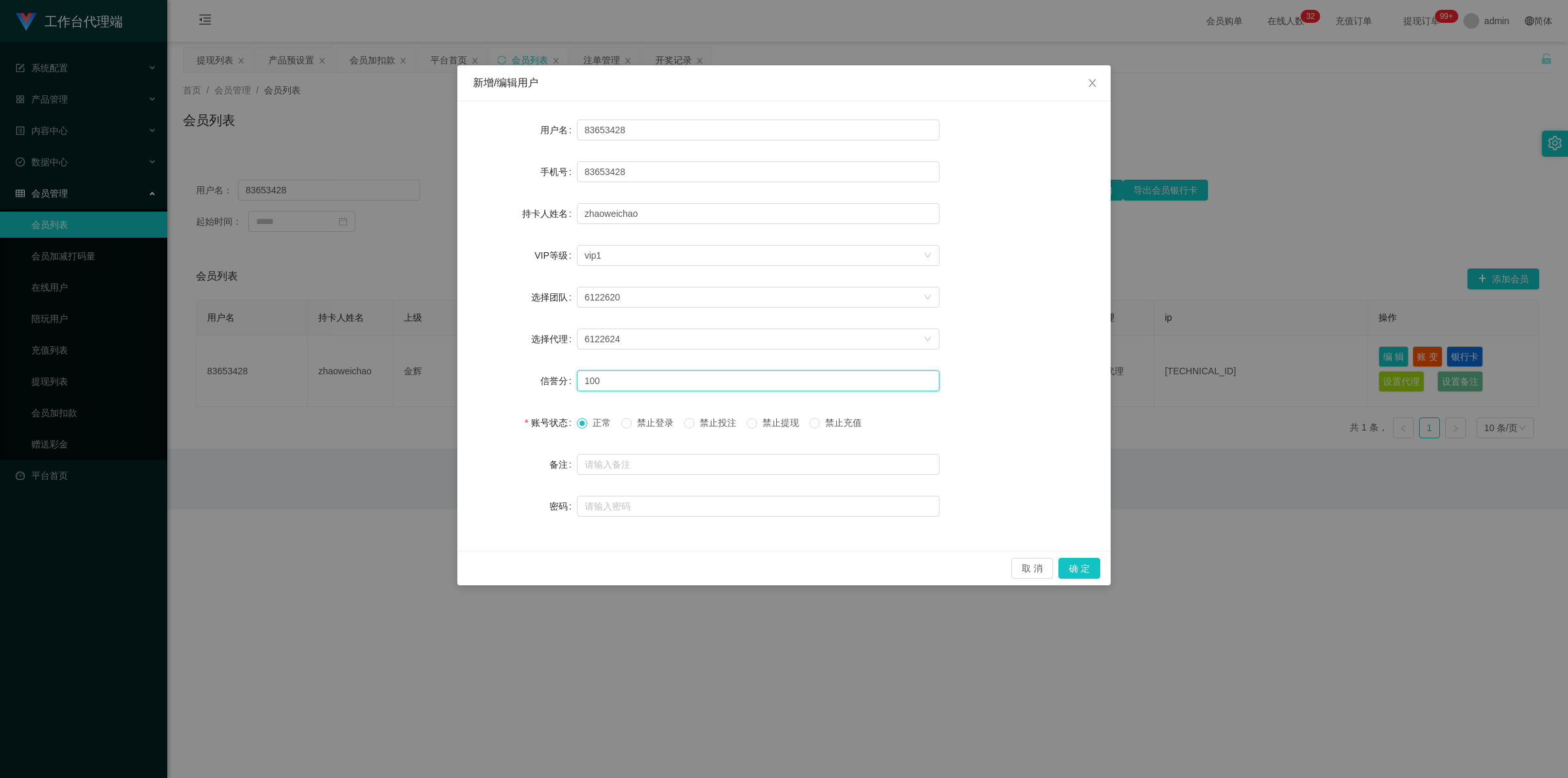
click at [687, 367] on input "100" at bounding box center [758, 380] width 363 height 21
type input "1"
type input "80"
click at [725, 367] on button "确 定" at bounding box center [1079, 568] width 42 height 21
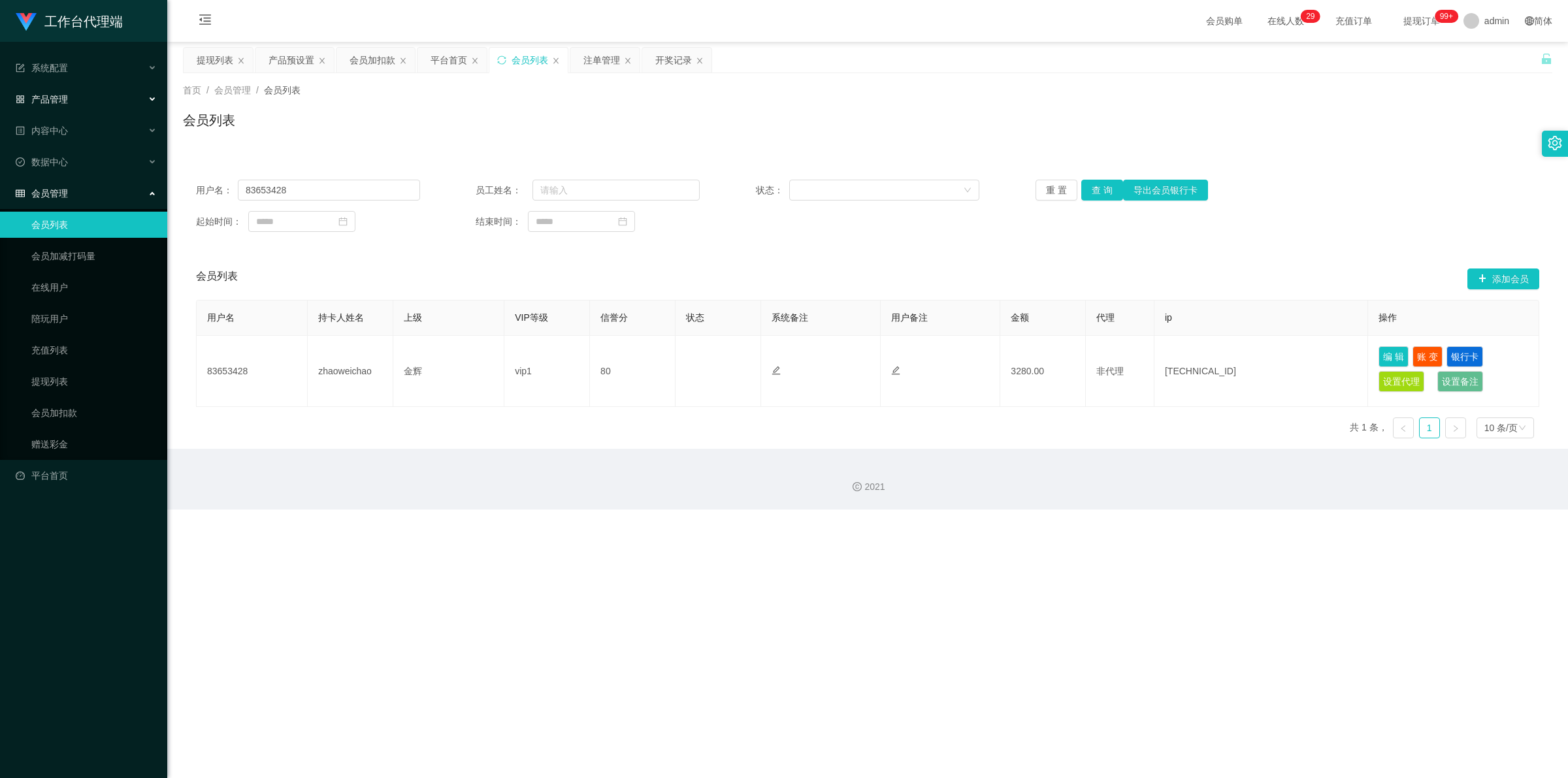
click at [63, 88] on div "产品管理" at bounding box center [83, 99] width 167 height 26
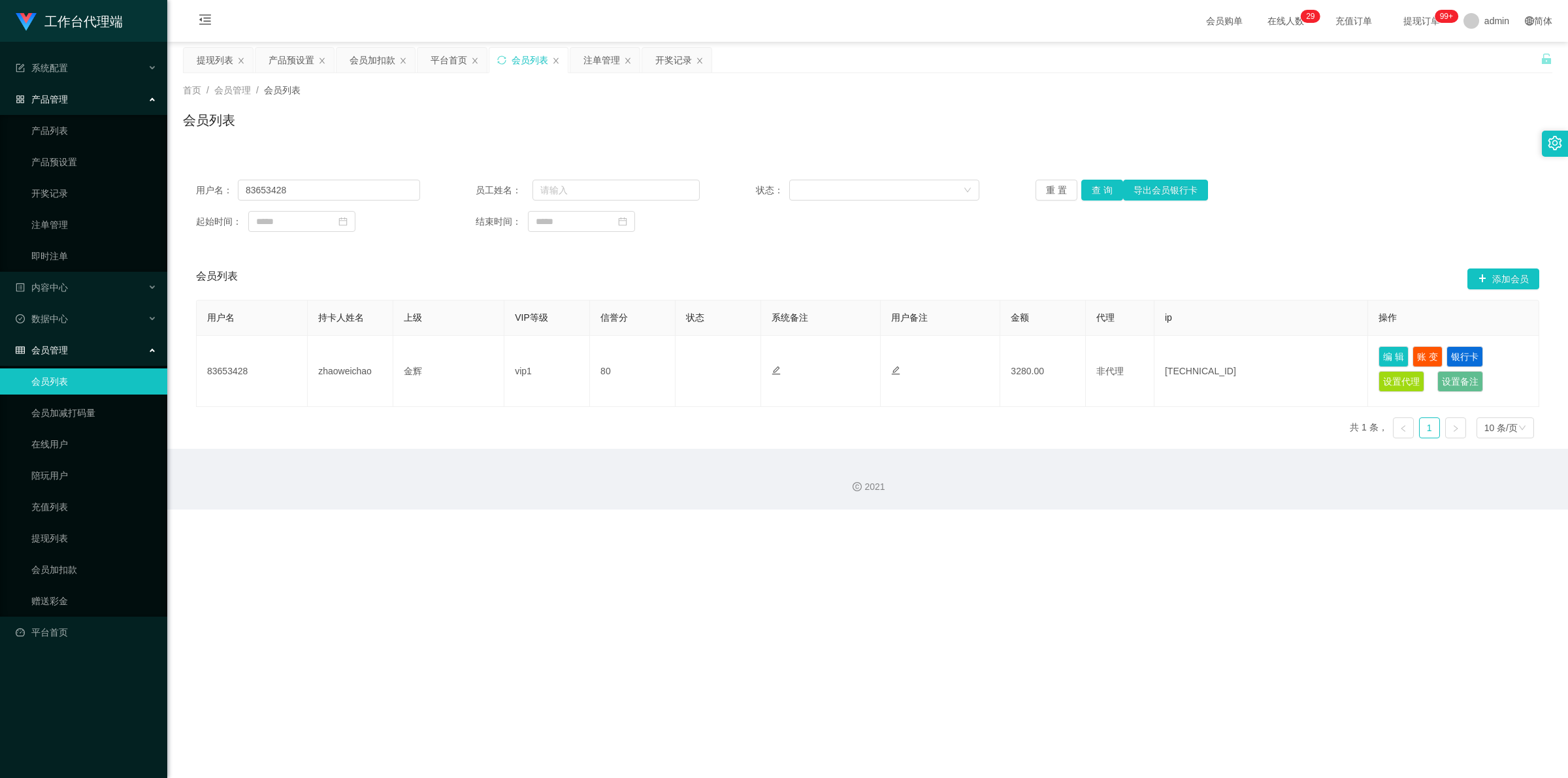
click at [67, 148] on ul "产品列表 产品预设置 开奖记录 注单管理 即时注单" at bounding box center [83, 194] width 167 height 157
click at [69, 155] on link "产品预设置" at bounding box center [94, 162] width 126 height 26
